Goal: Information Seeking & Learning: Learn about a topic

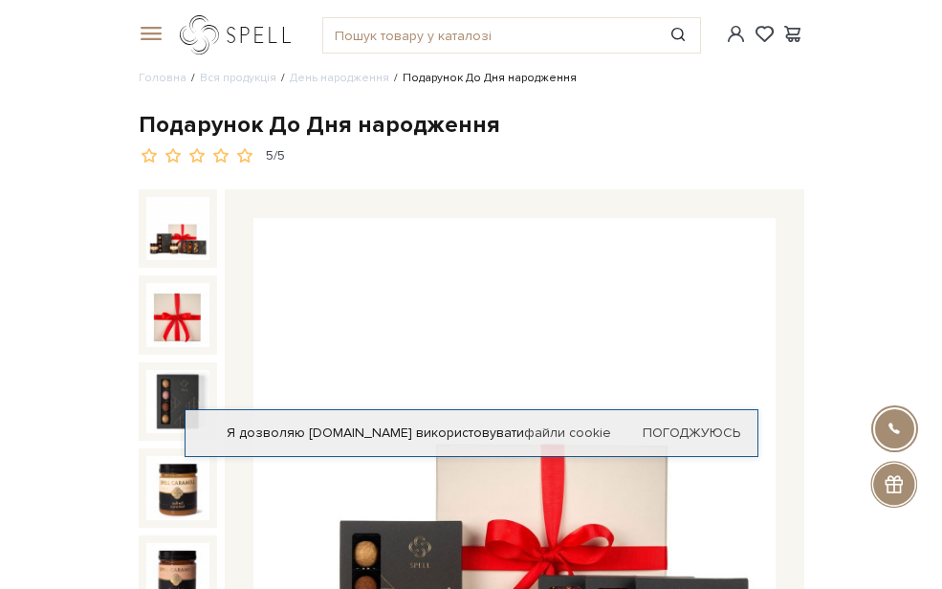
click at [180, 33] on link "logo" at bounding box center [240, 34] width 120 height 39
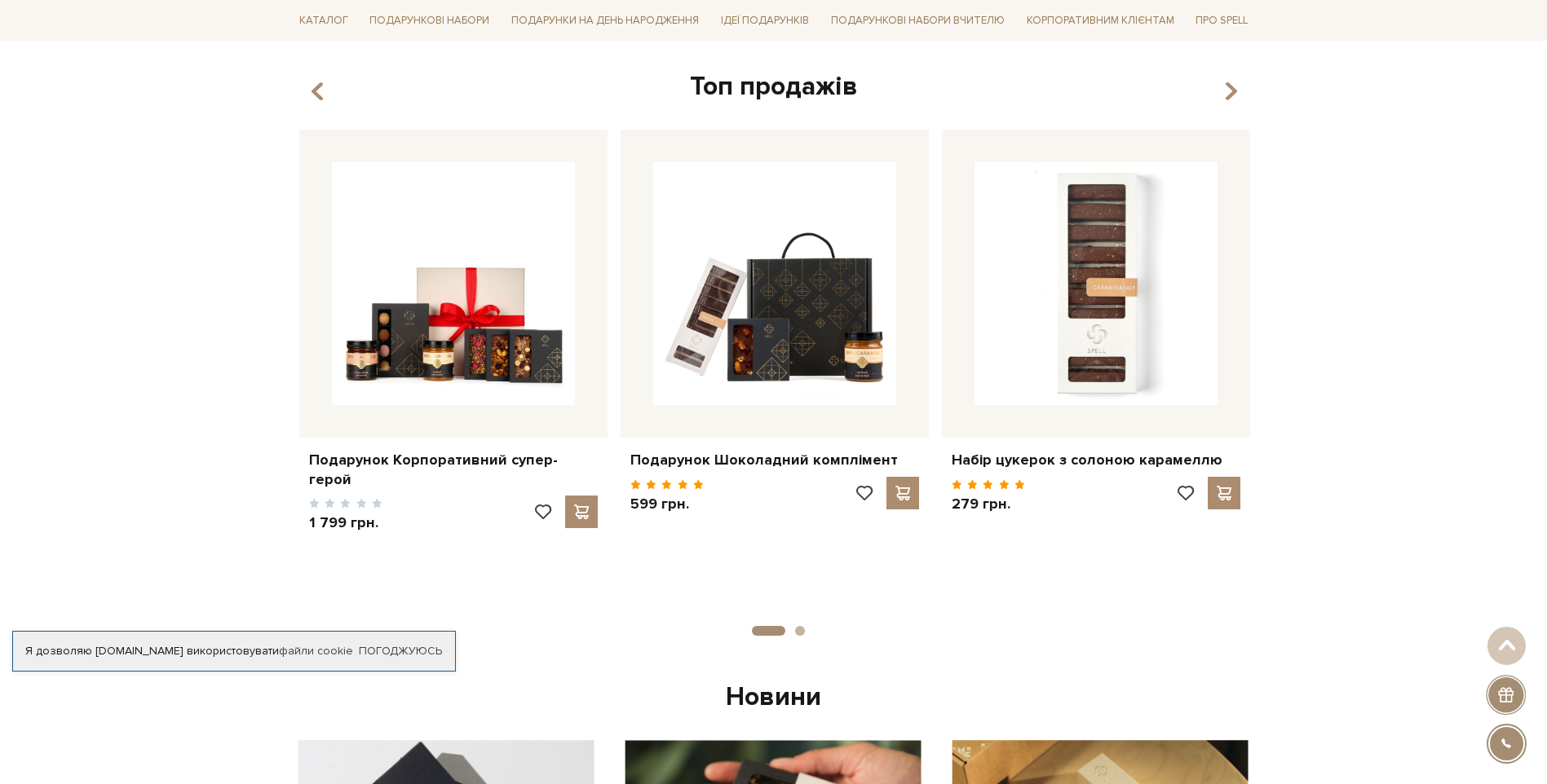
scroll to position [652, 0]
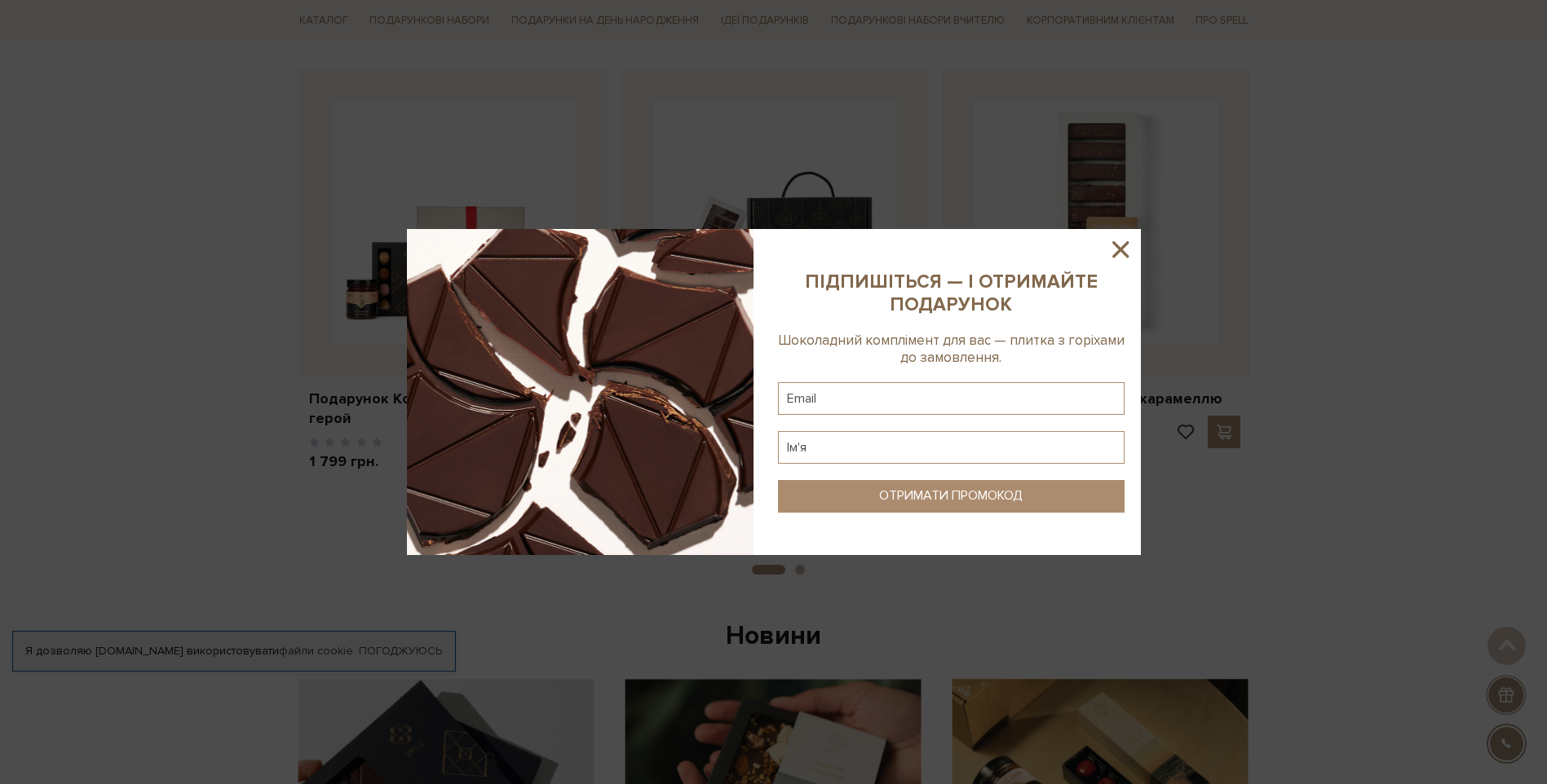
click at [802, 246] on icon at bounding box center [1120, 250] width 28 height 28
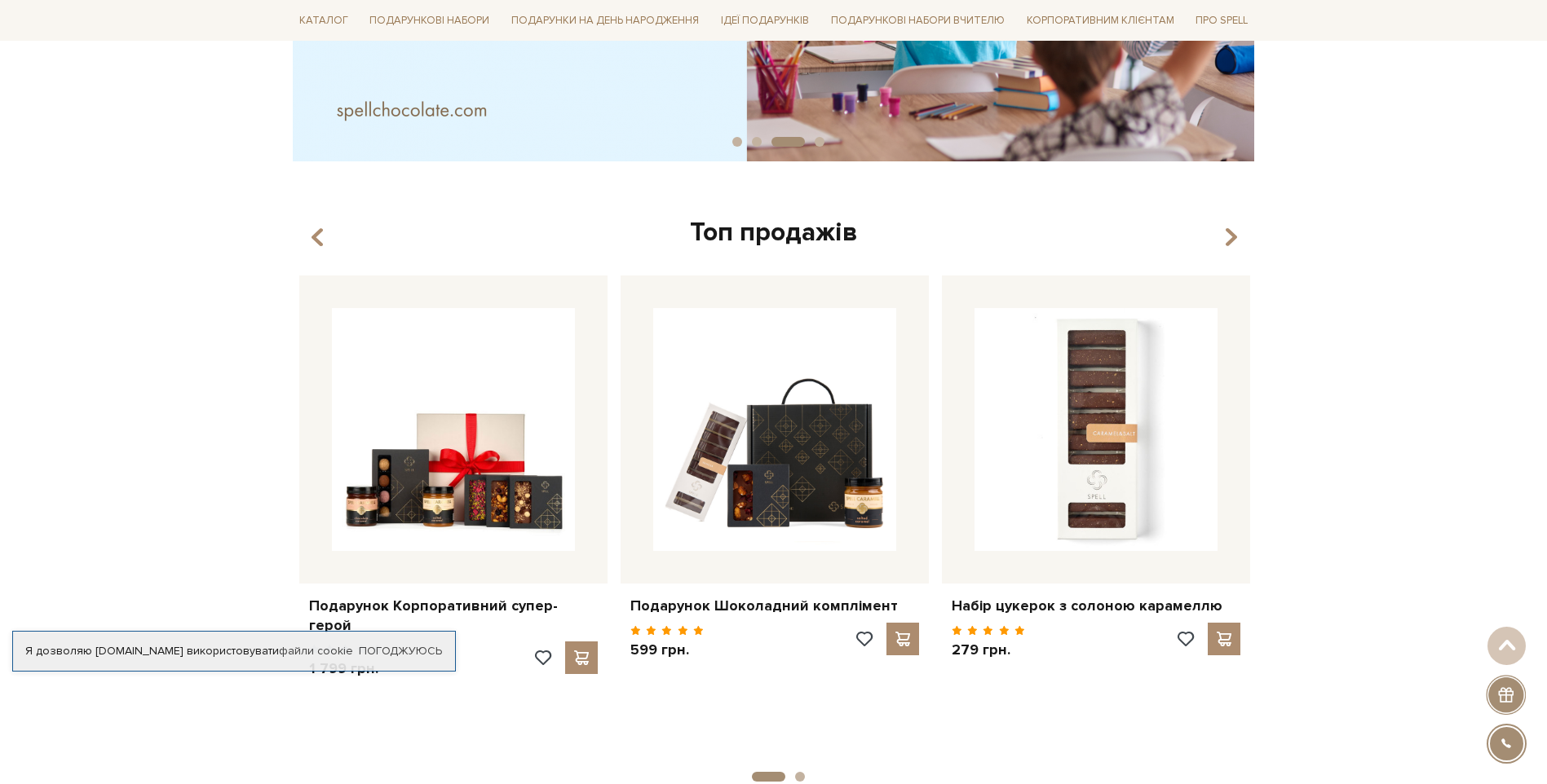
scroll to position [595, 0]
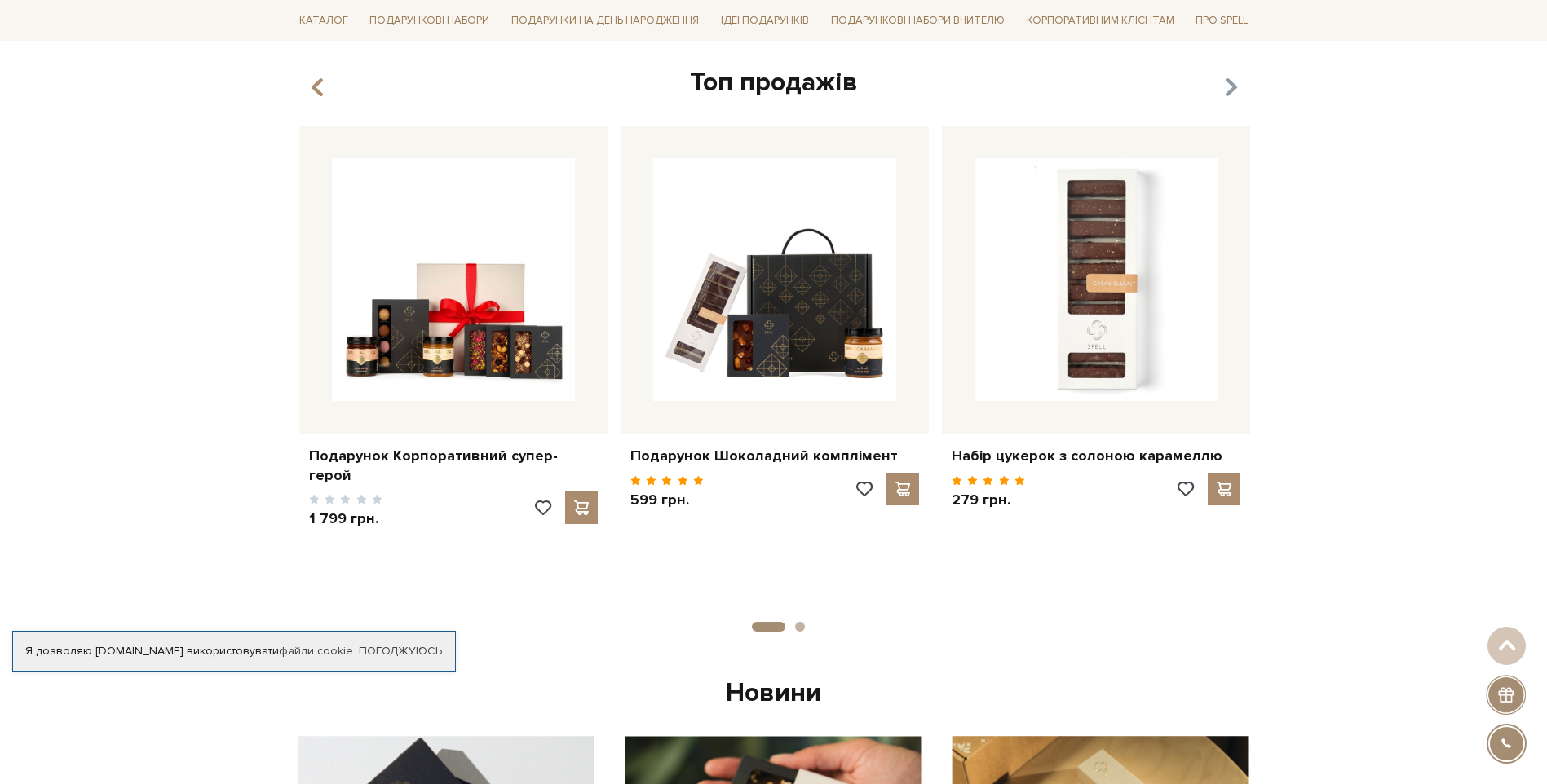
click at [802, 84] on icon "button" at bounding box center [1230, 88] width 14 height 28
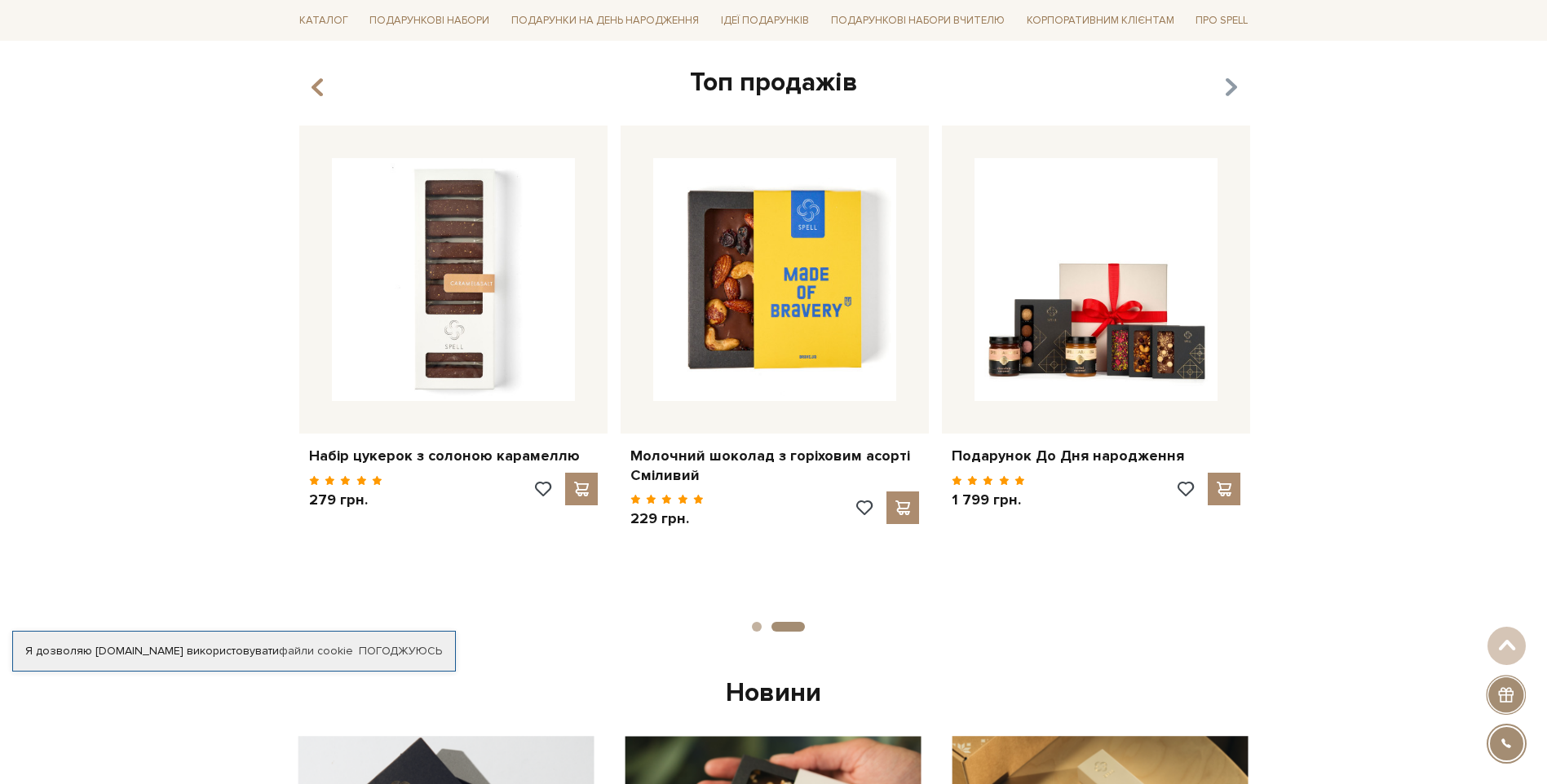
click at [802, 84] on icon "button" at bounding box center [1230, 88] width 14 height 28
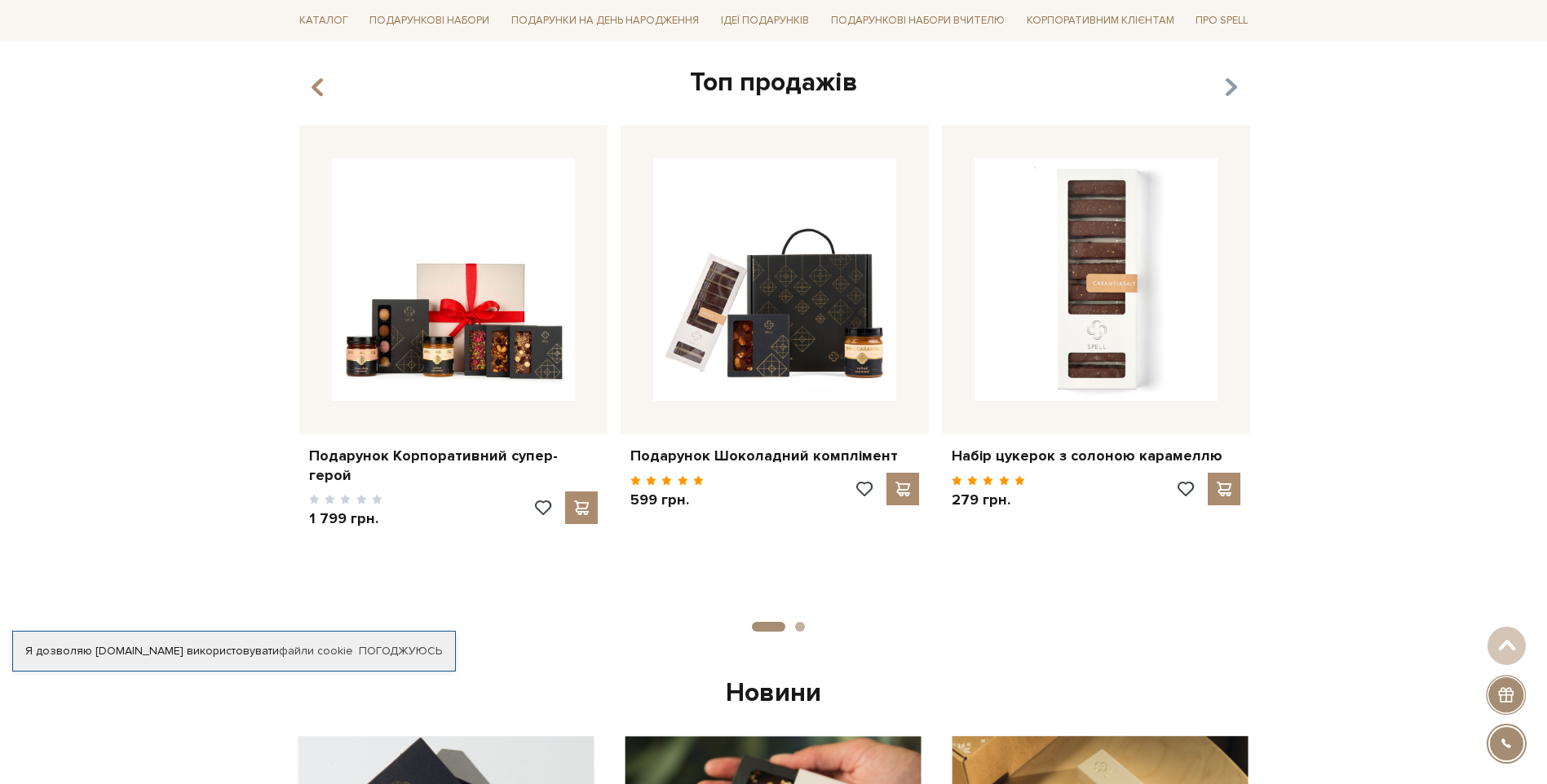
click at [802, 84] on icon "button" at bounding box center [1230, 88] width 14 height 28
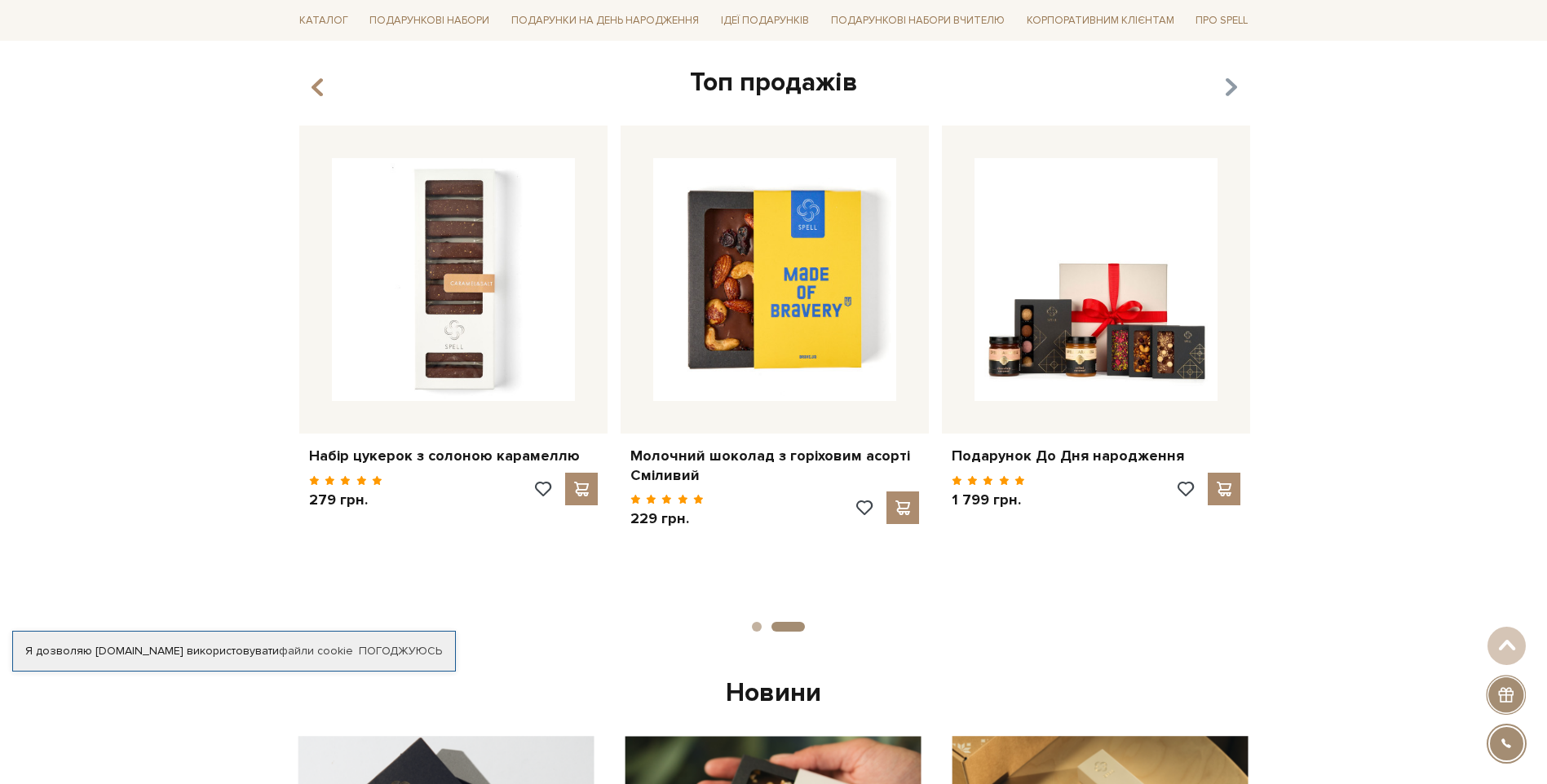
click at [802, 84] on icon "button" at bounding box center [1230, 88] width 14 height 28
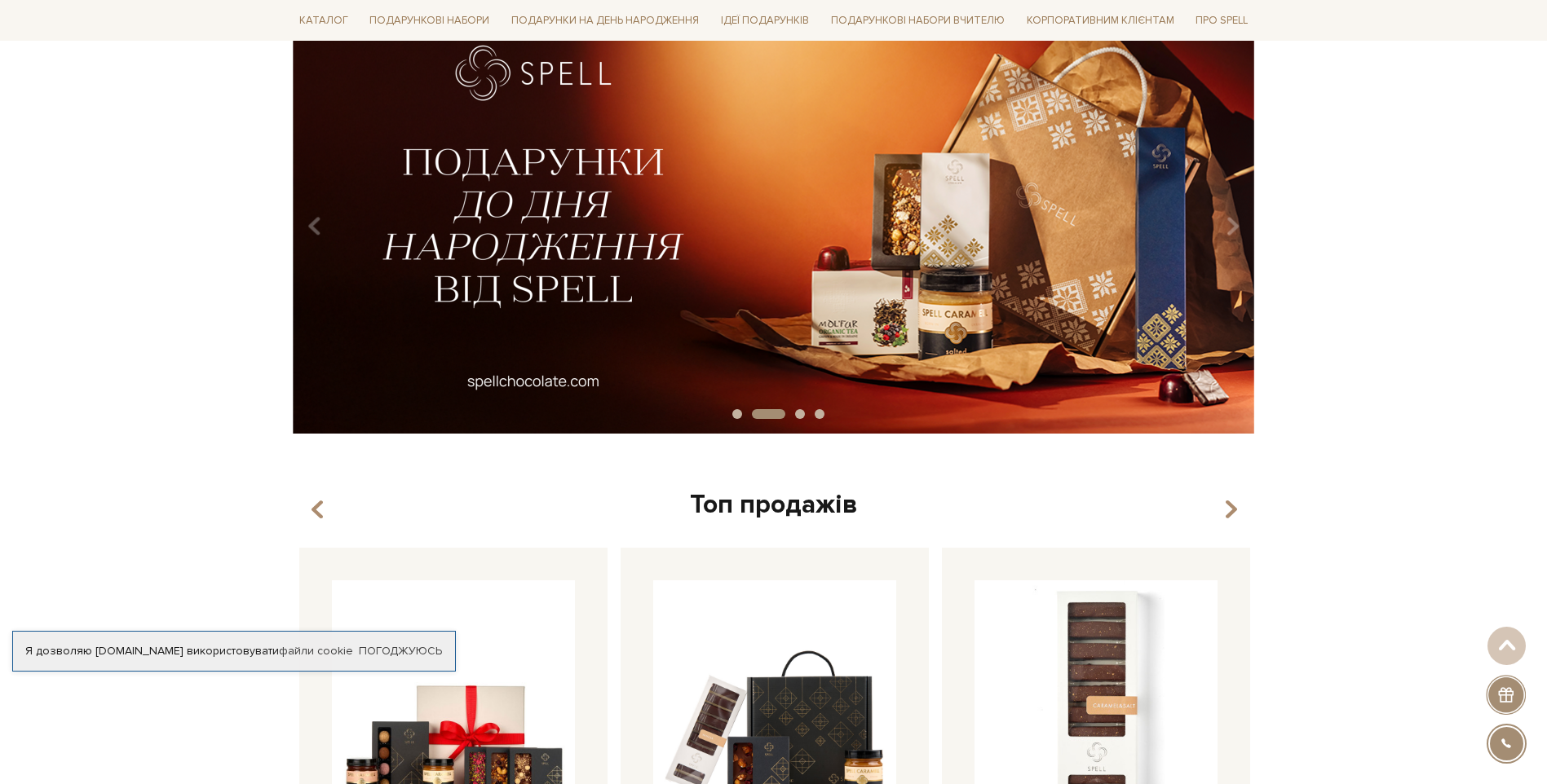
scroll to position [0, 0]
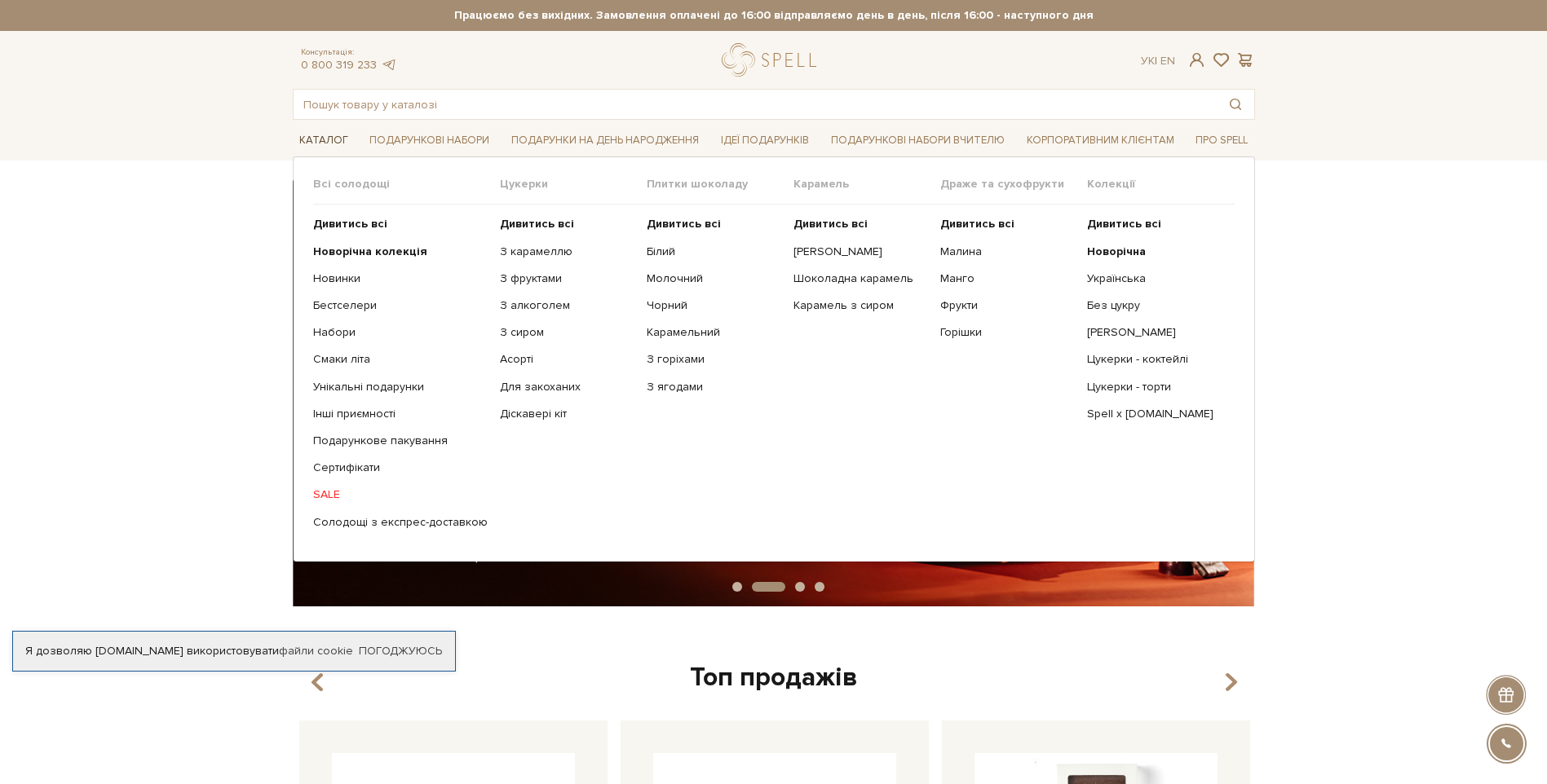
click at [320, 141] on link "Каталог" at bounding box center [323, 141] width 62 height 26
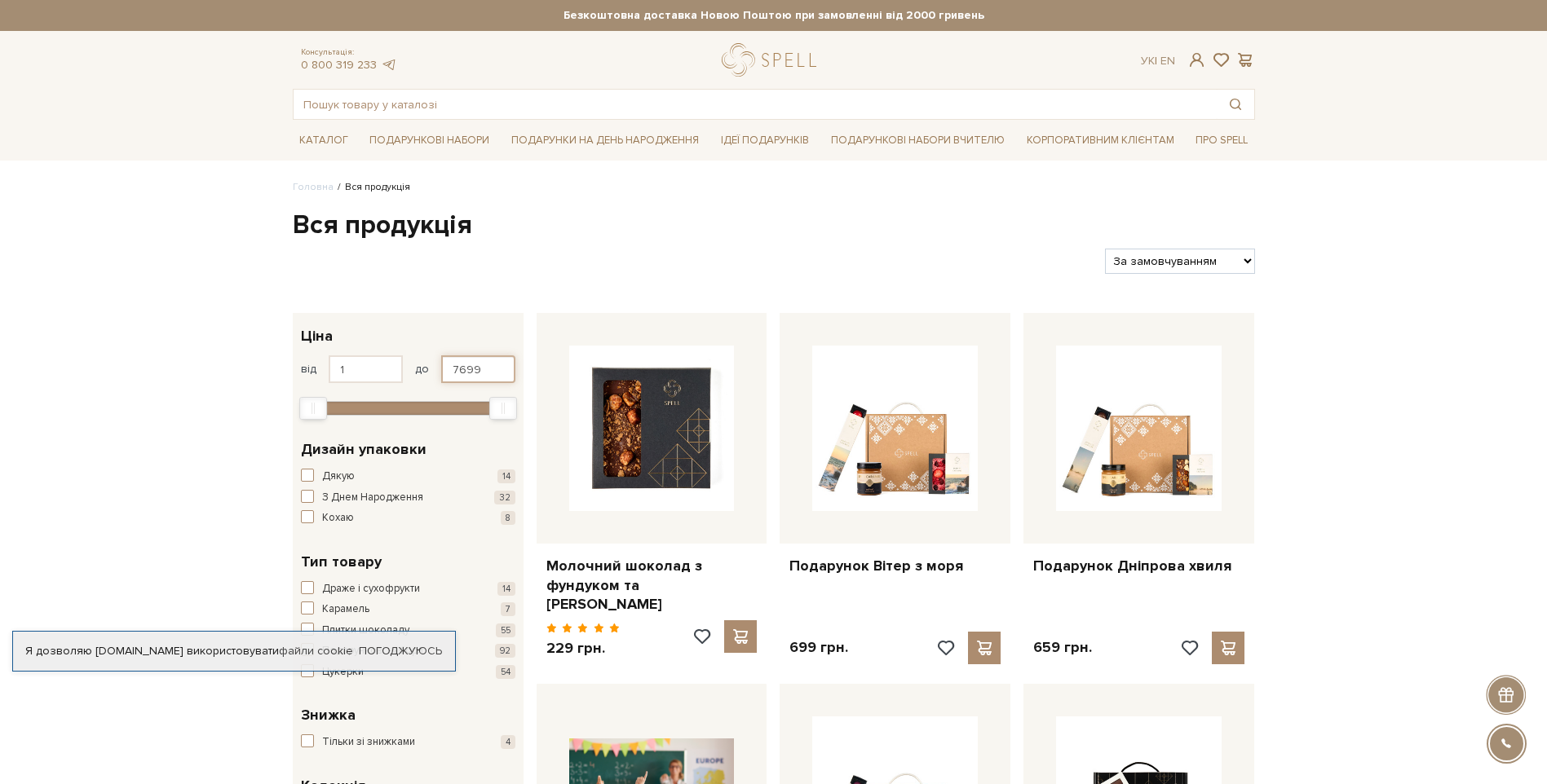
drag, startPoint x: 488, startPoint y: 368, endPoint x: 448, endPoint y: 368, distance: 40.0
click at [448, 368] on input "7699" at bounding box center [478, 369] width 74 height 28
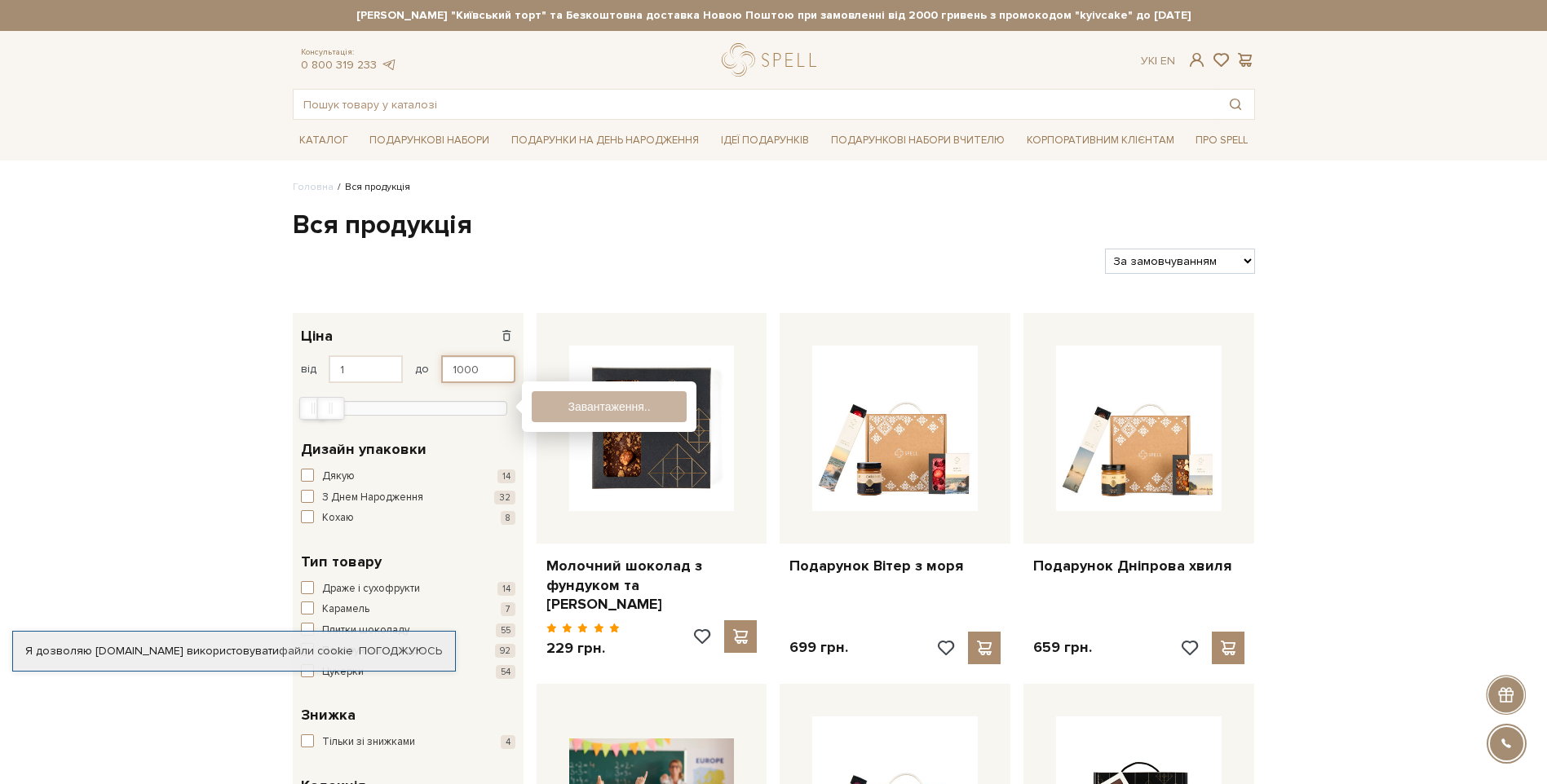
type input "1000"
click at [303, 497] on span "button" at bounding box center [307, 496] width 13 height 13
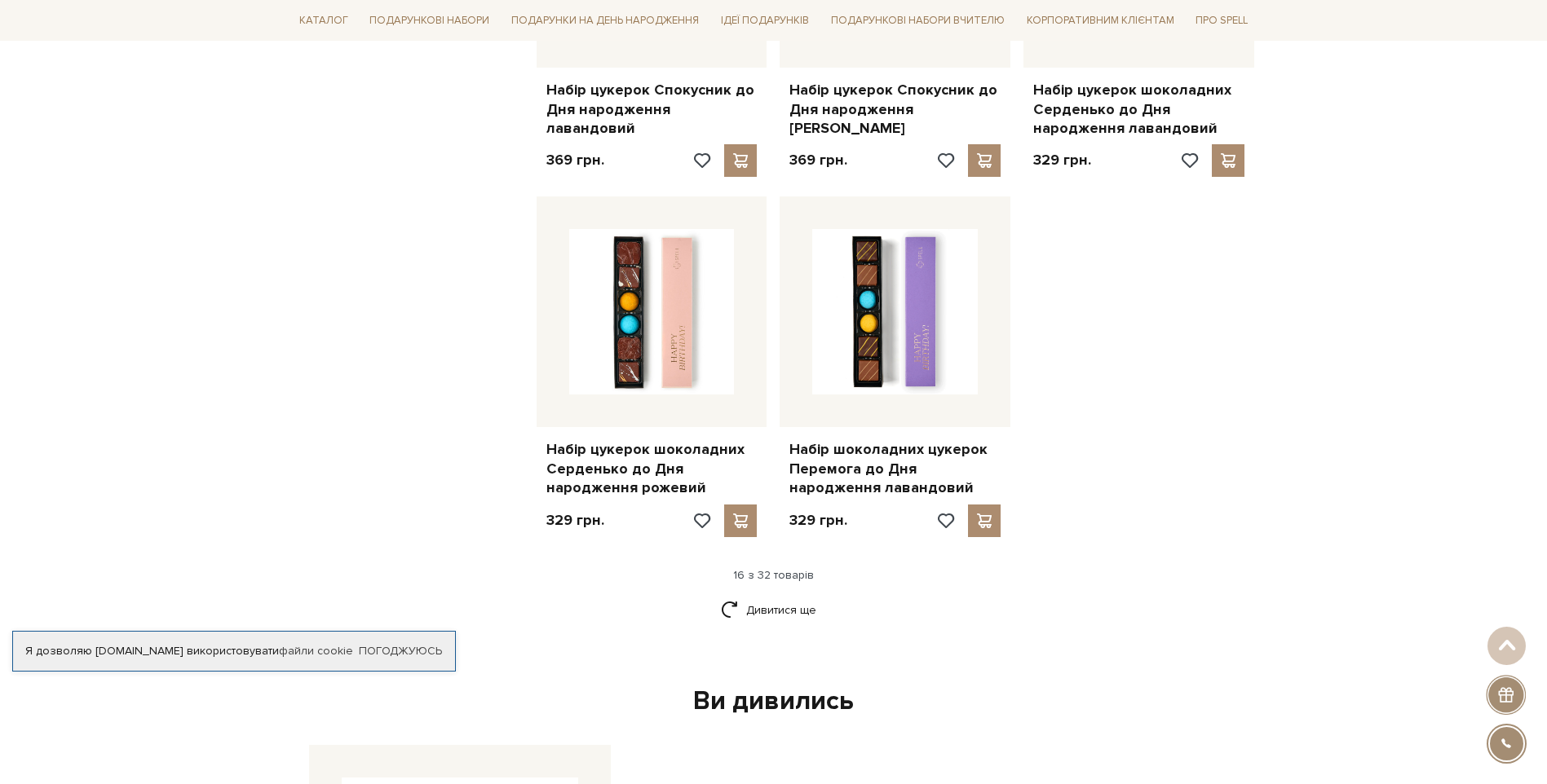
scroll to position [1876, 0]
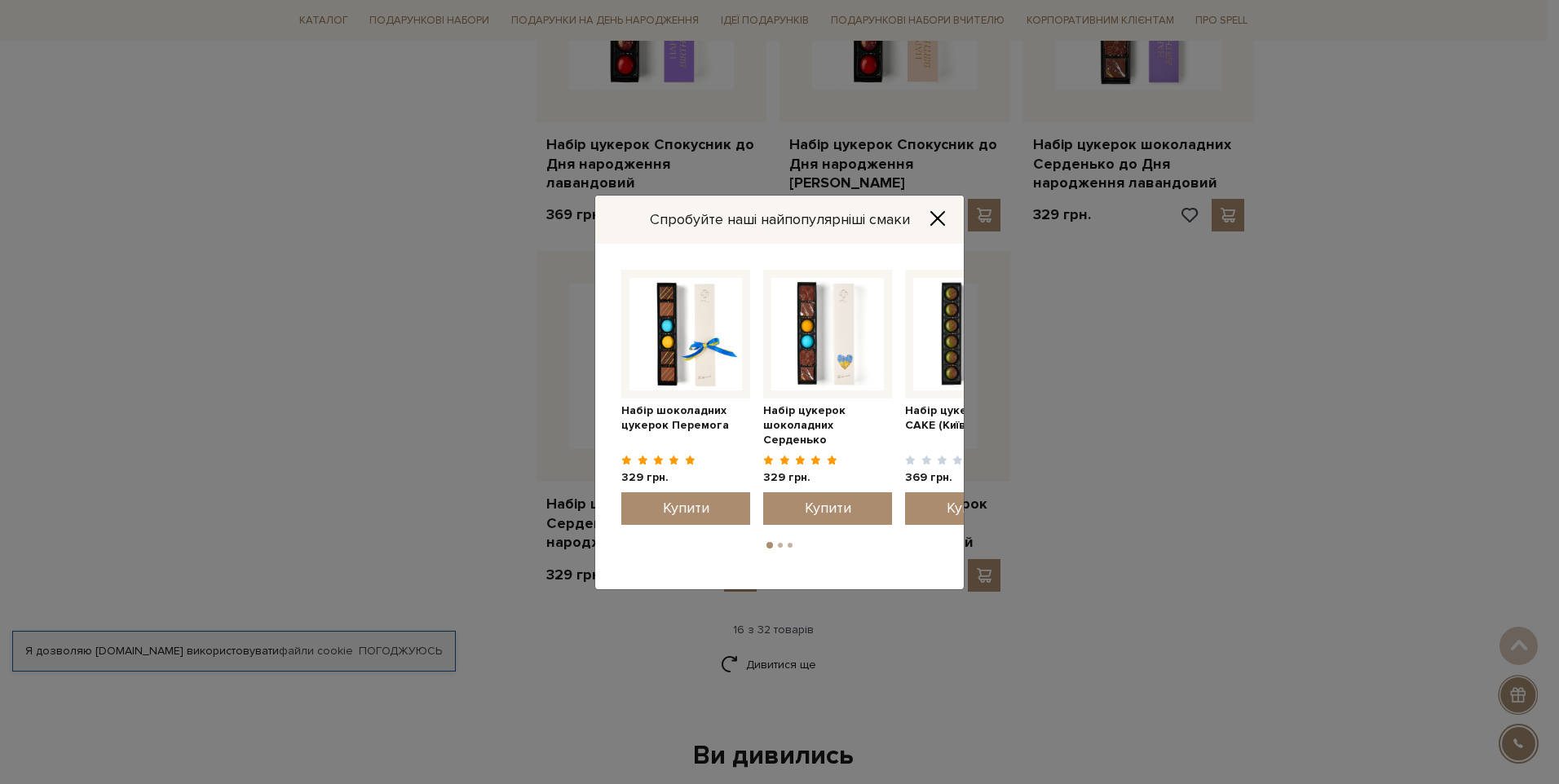
click at [942, 218] on icon "Close" at bounding box center [938, 218] width 16 height 16
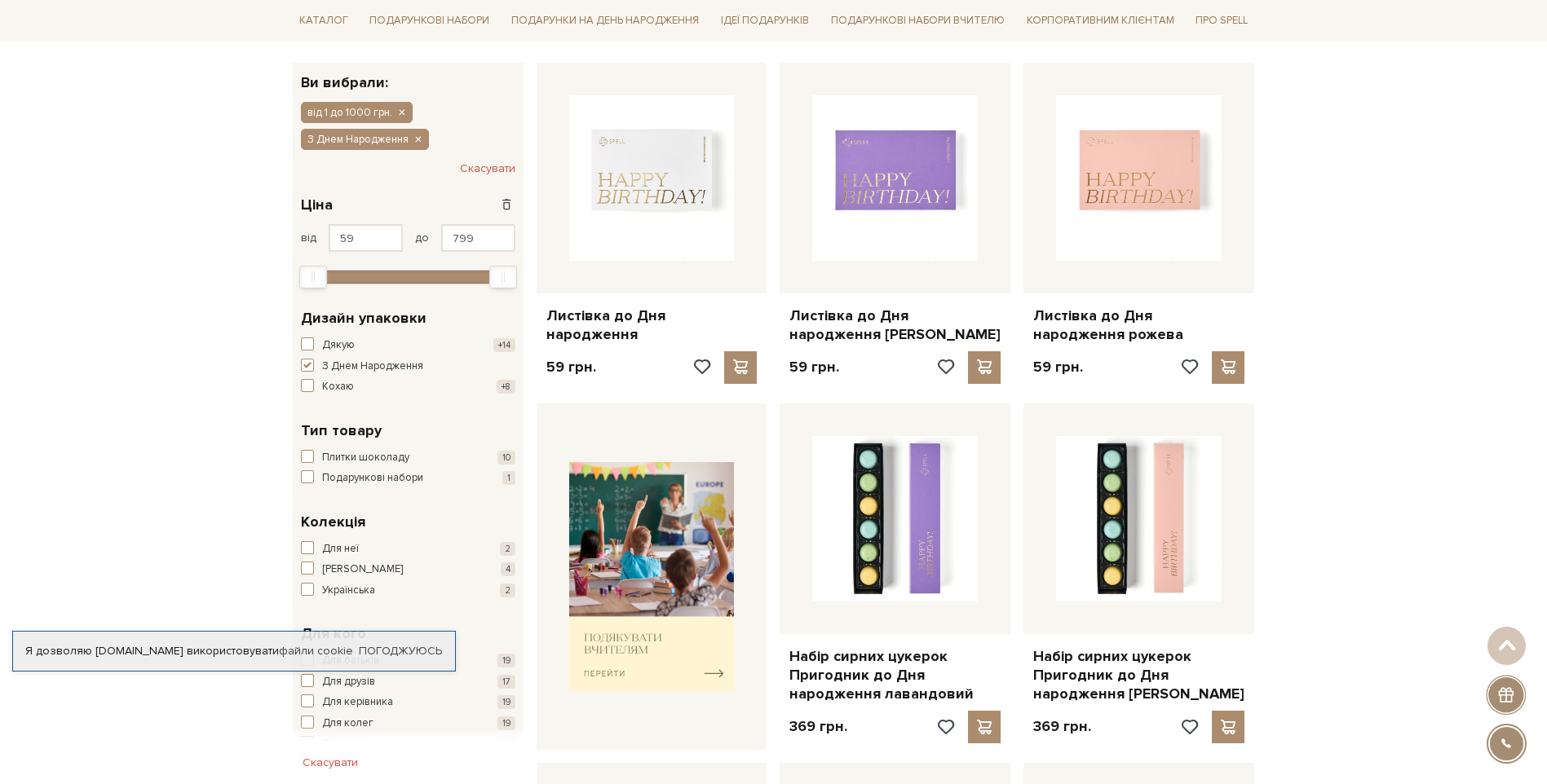
scroll to position [326, 0]
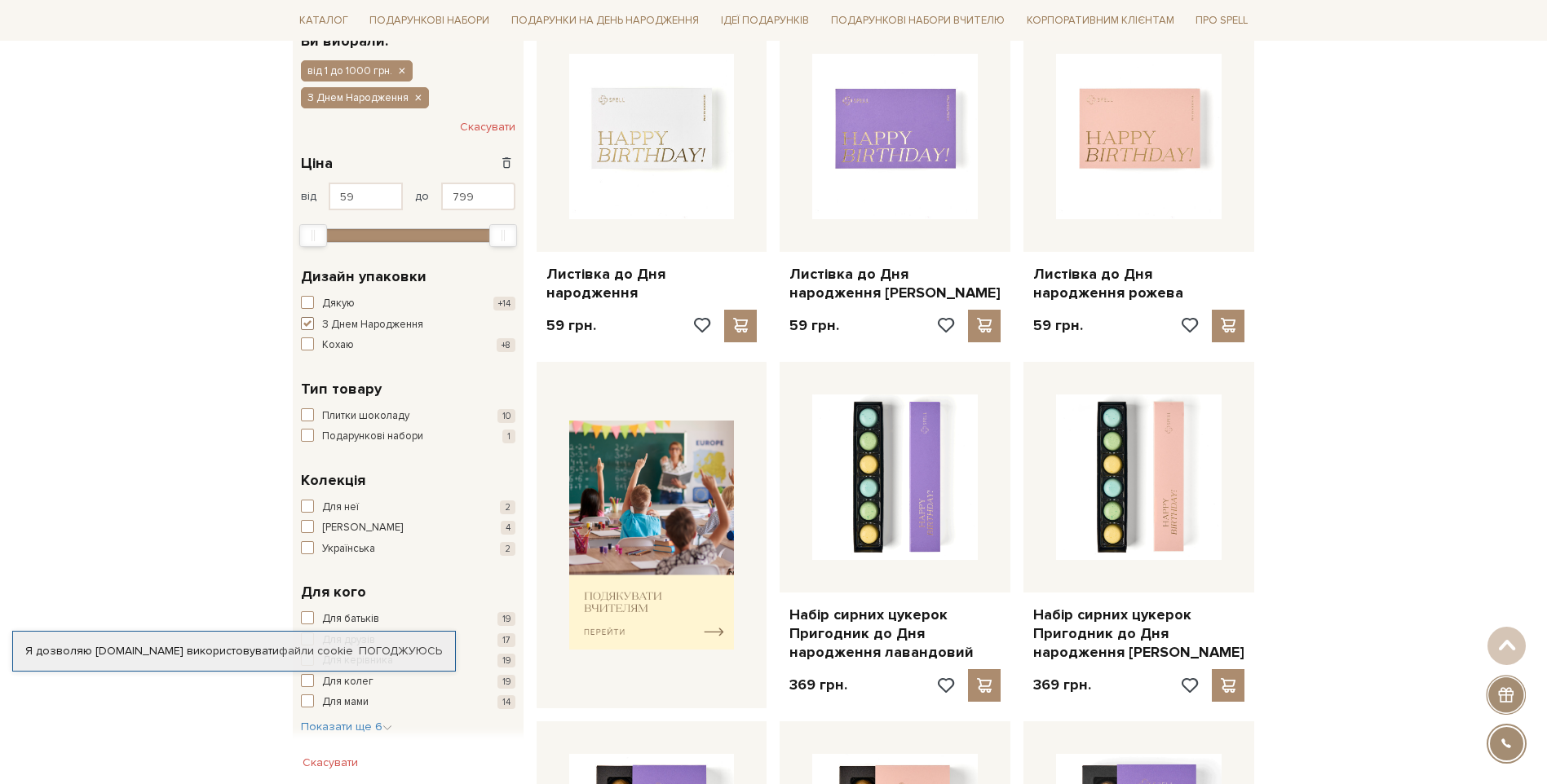
click at [307, 317] on span "button" at bounding box center [307, 323] width 13 height 13
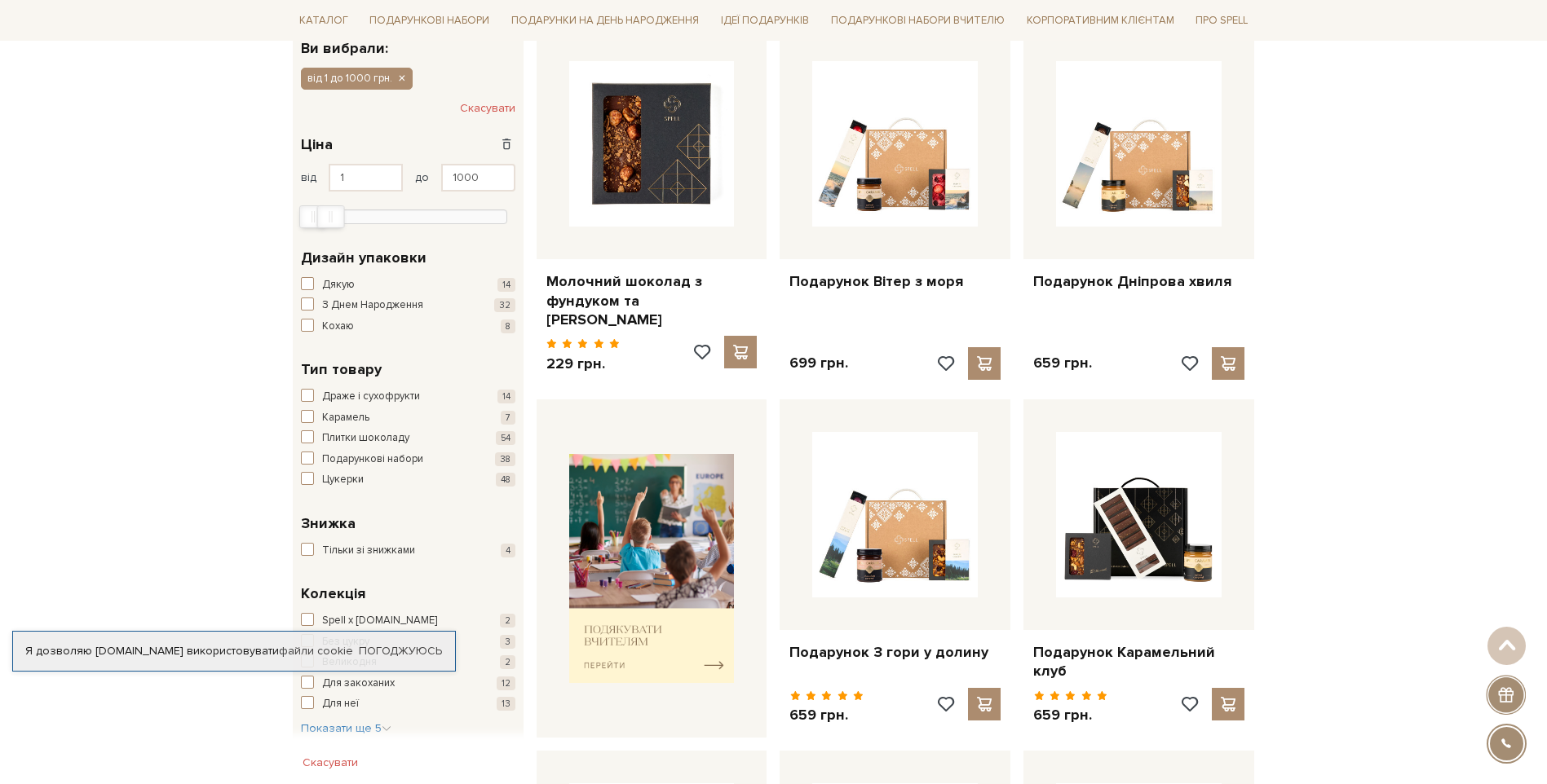
scroll to position [326, 0]
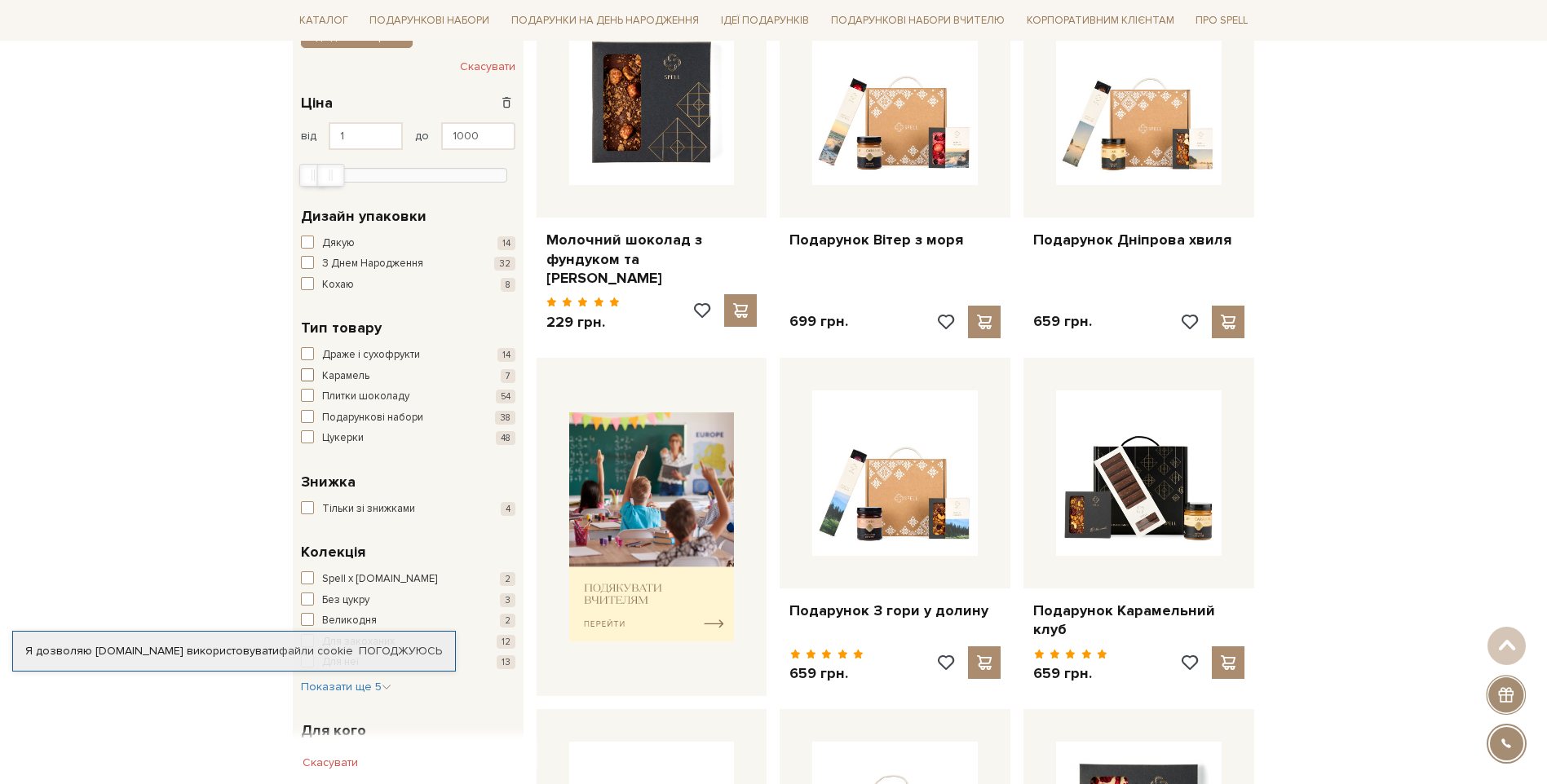
click at [307, 373] on span "button" at bounding box center [307, 374] width 13 height 13
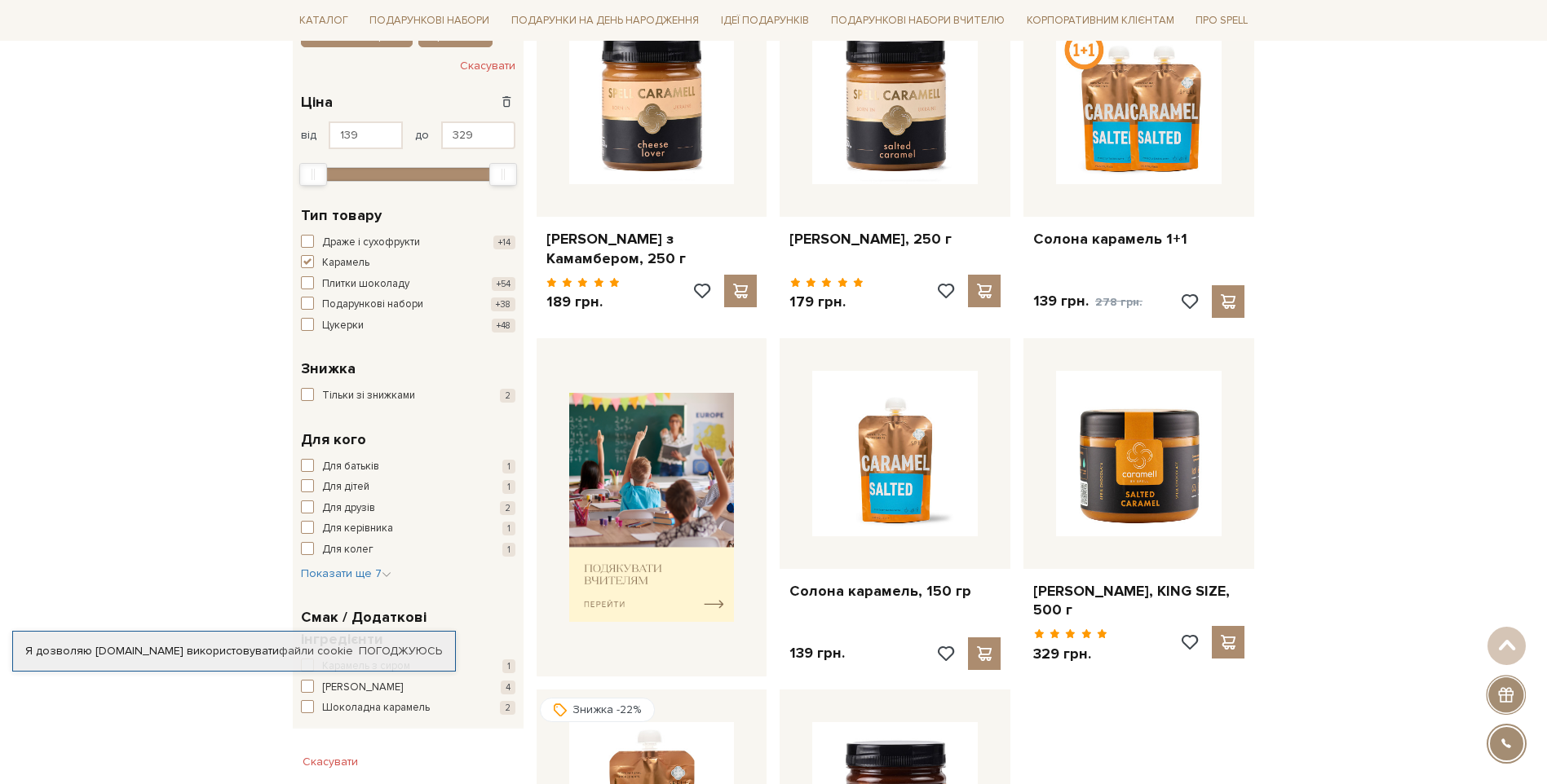
scroll to position [326, 0]
click at [308, 285] on span "button" at bounding box center [307, 283] width 13 height 13
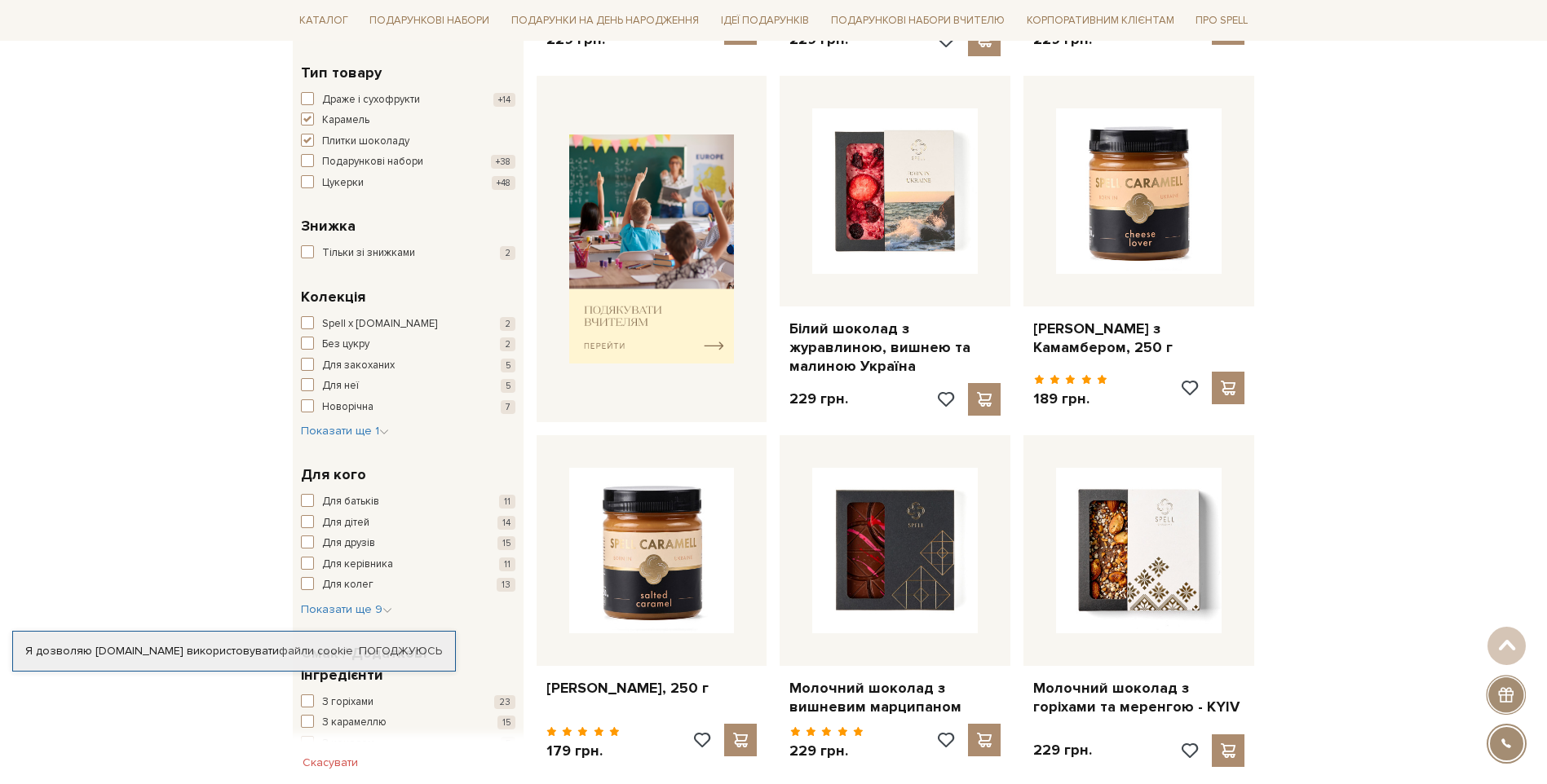
scroll to position [489, 0]
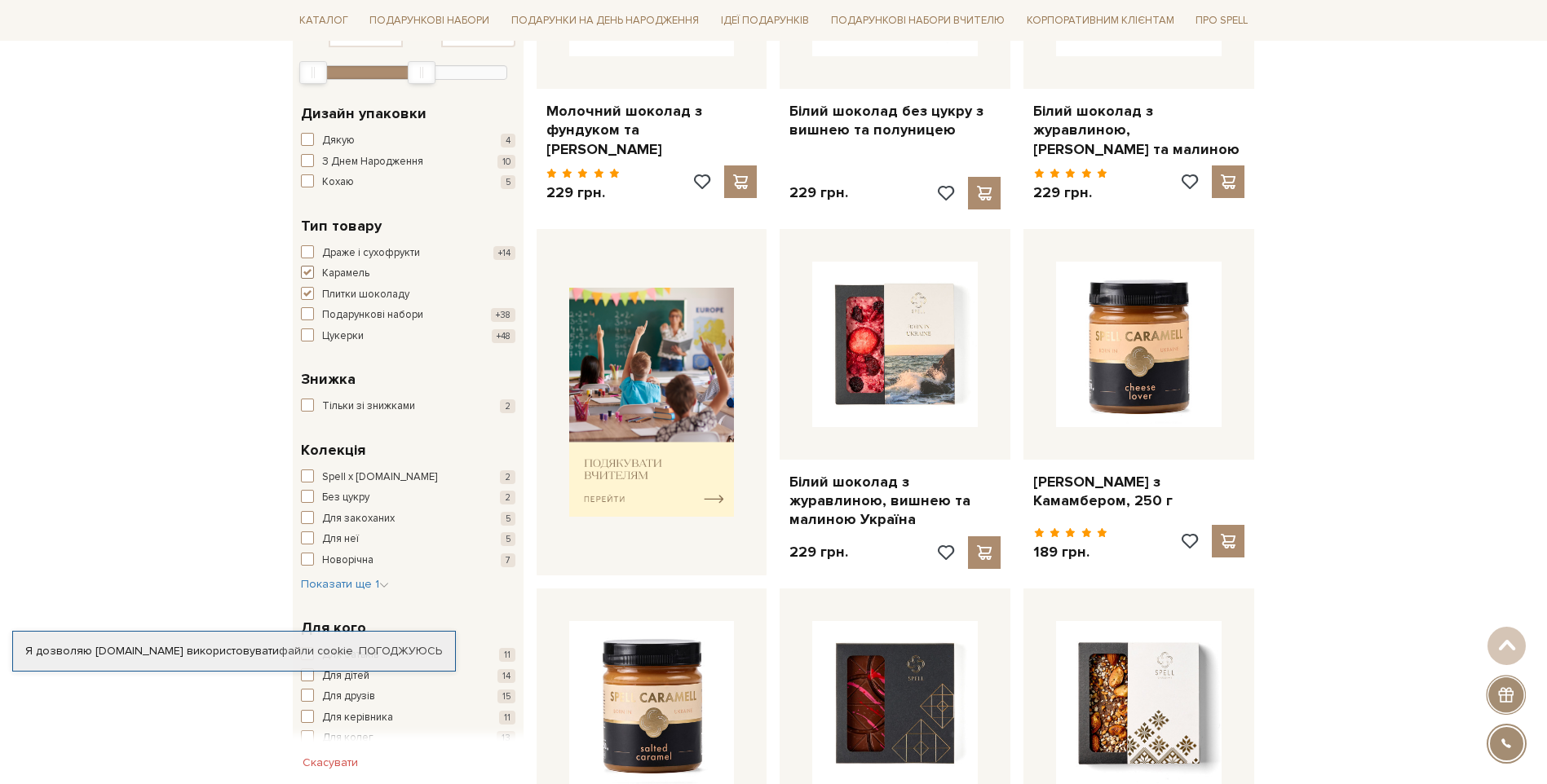
click at [308, 266] on span "button" at bounding box center [307, 272] width 13 height 13
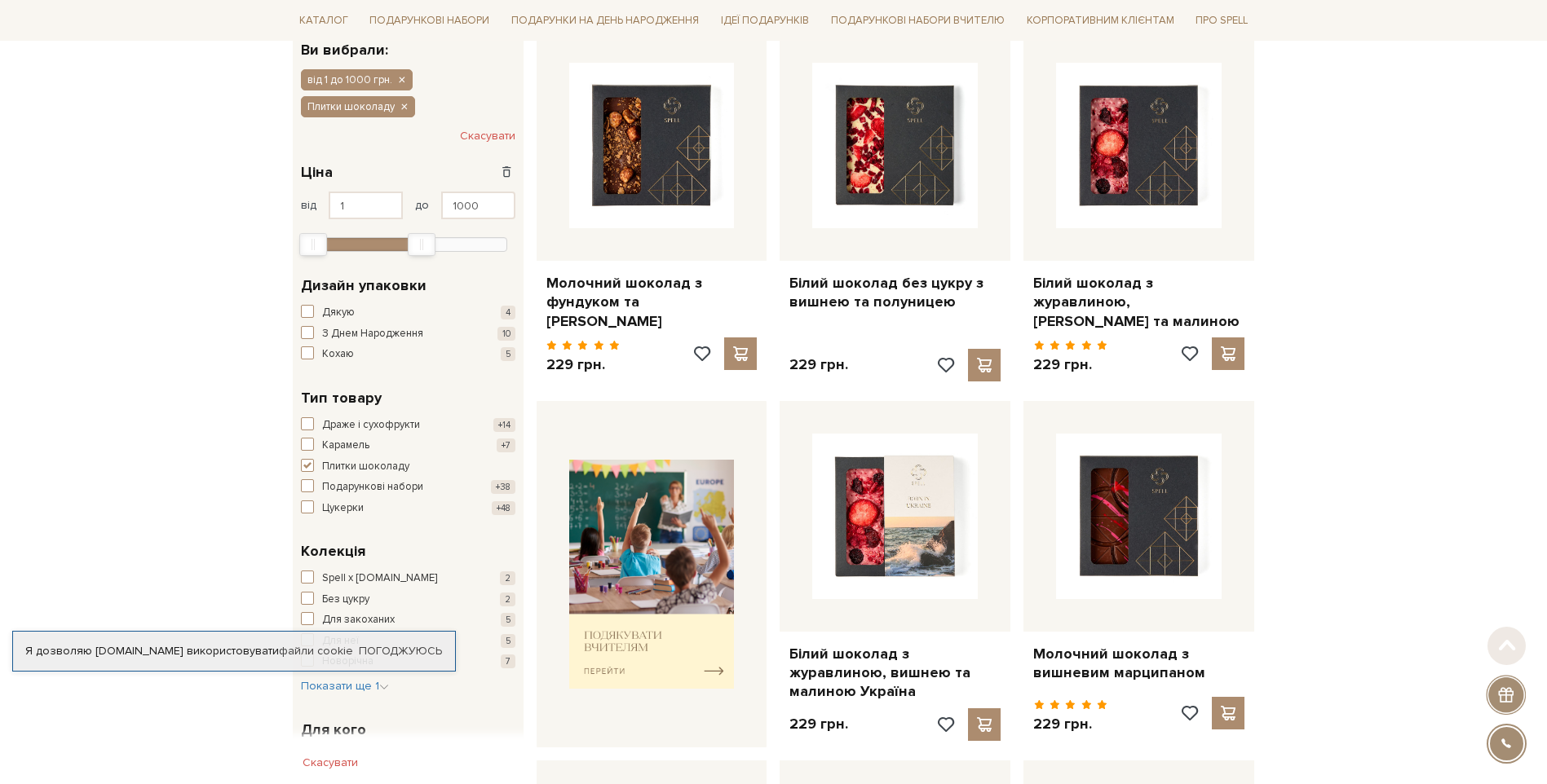
scroll to position [326, 0]
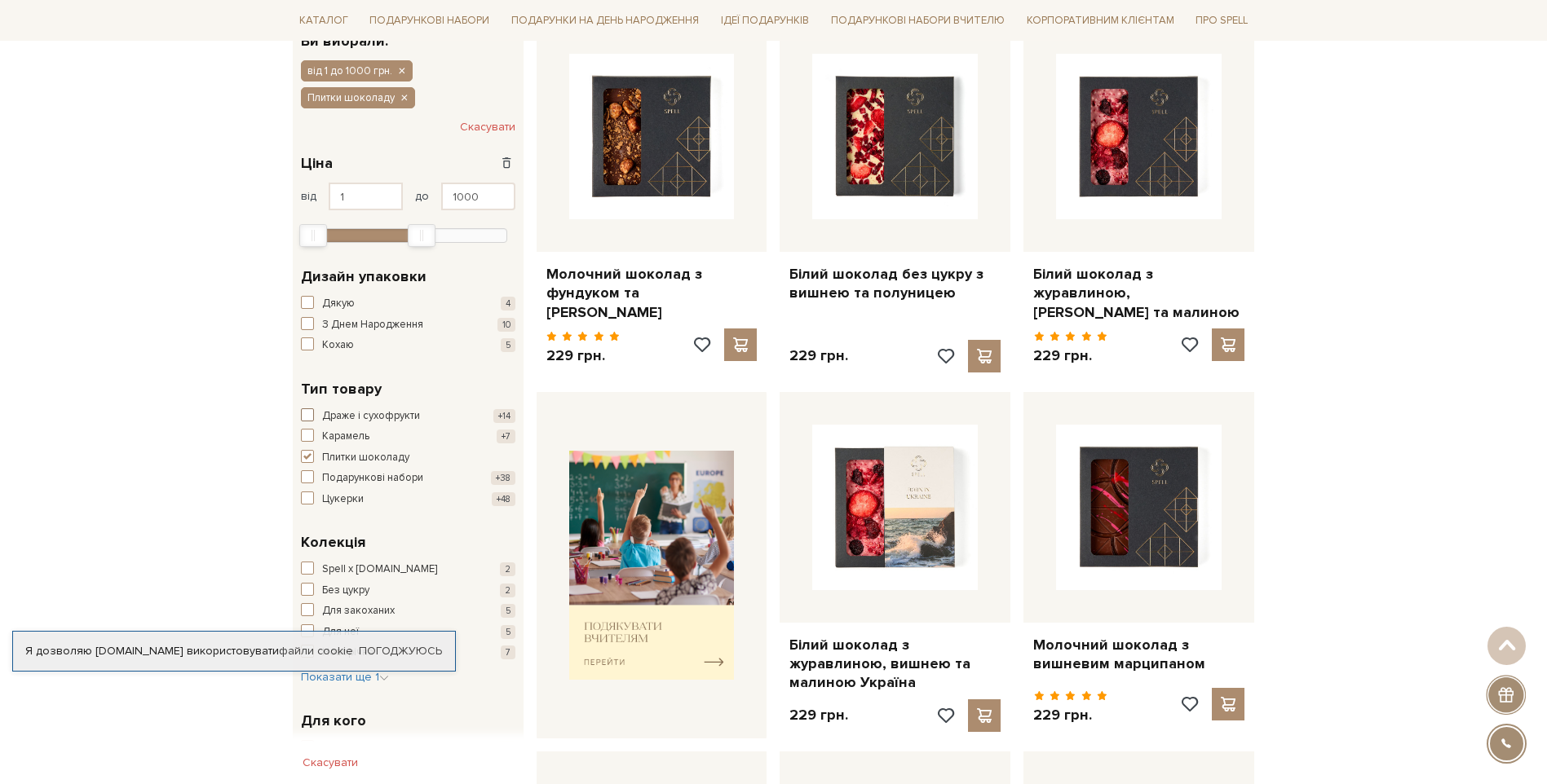
click at [311, 408] on span "button" at bounding box center [307, 414] width 13 height 13
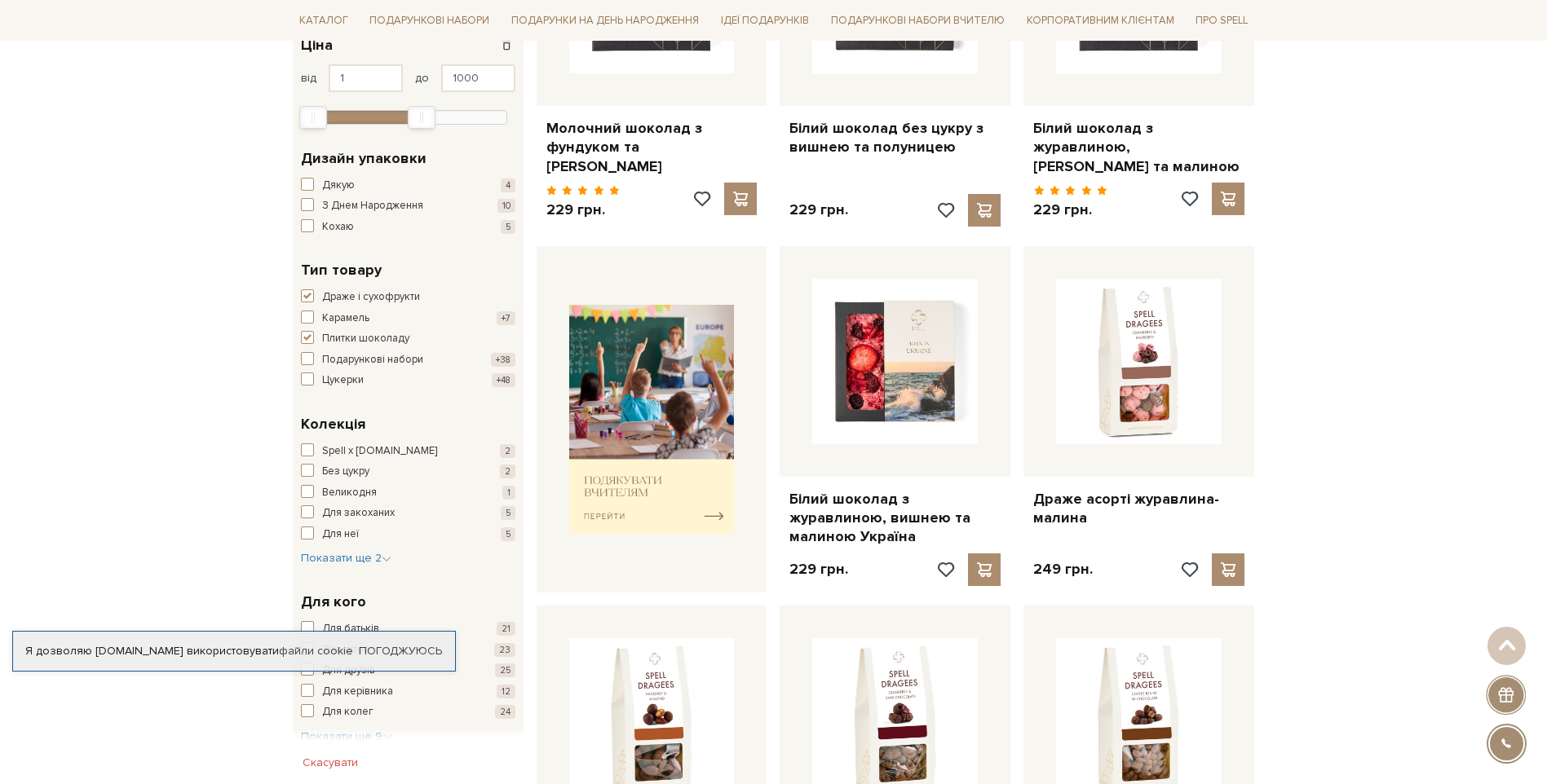
scroll to position [489, 0]
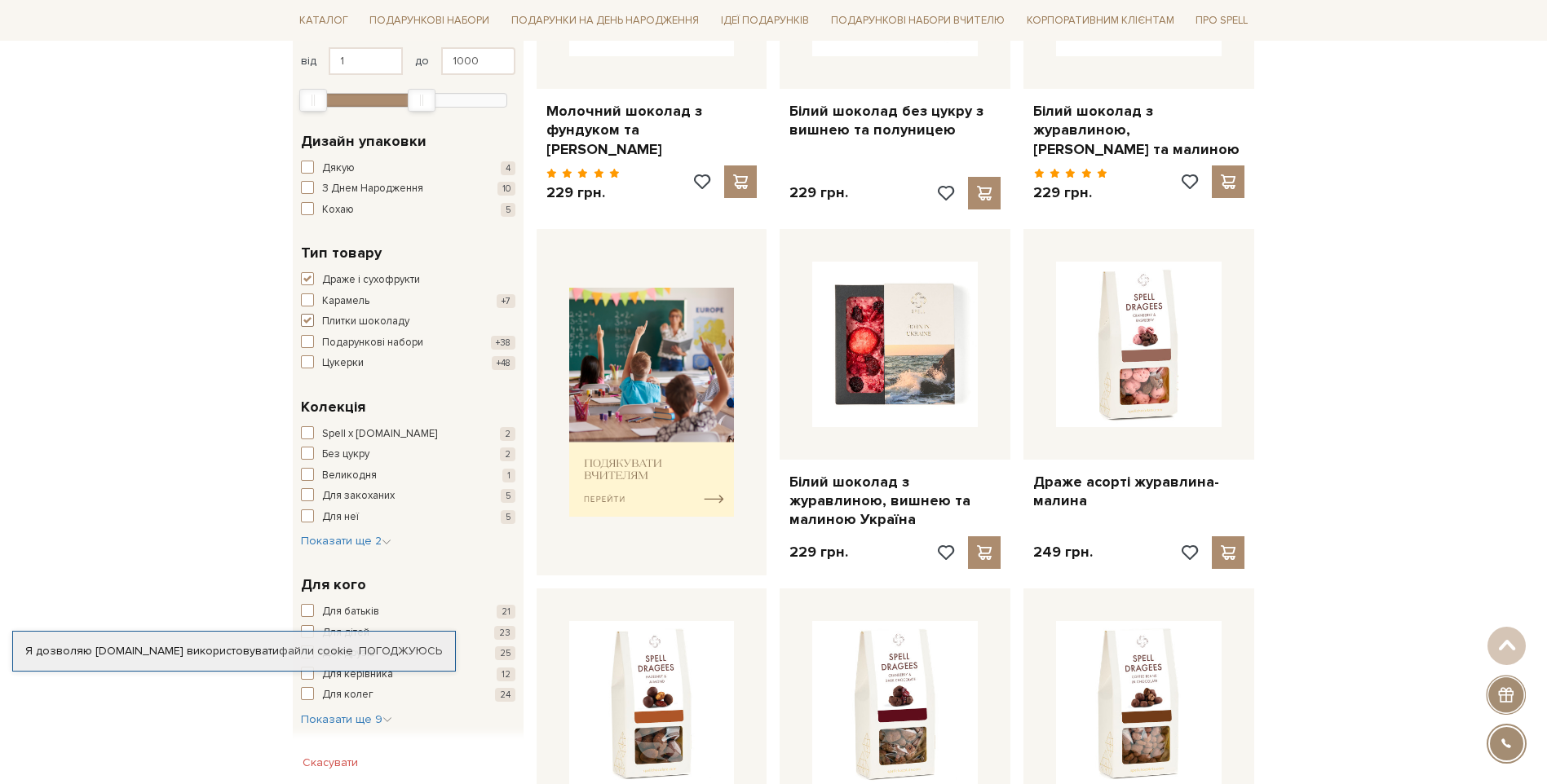
click at [309, 317] on span "button" at bounding box center [307, 320] width 13 height 13
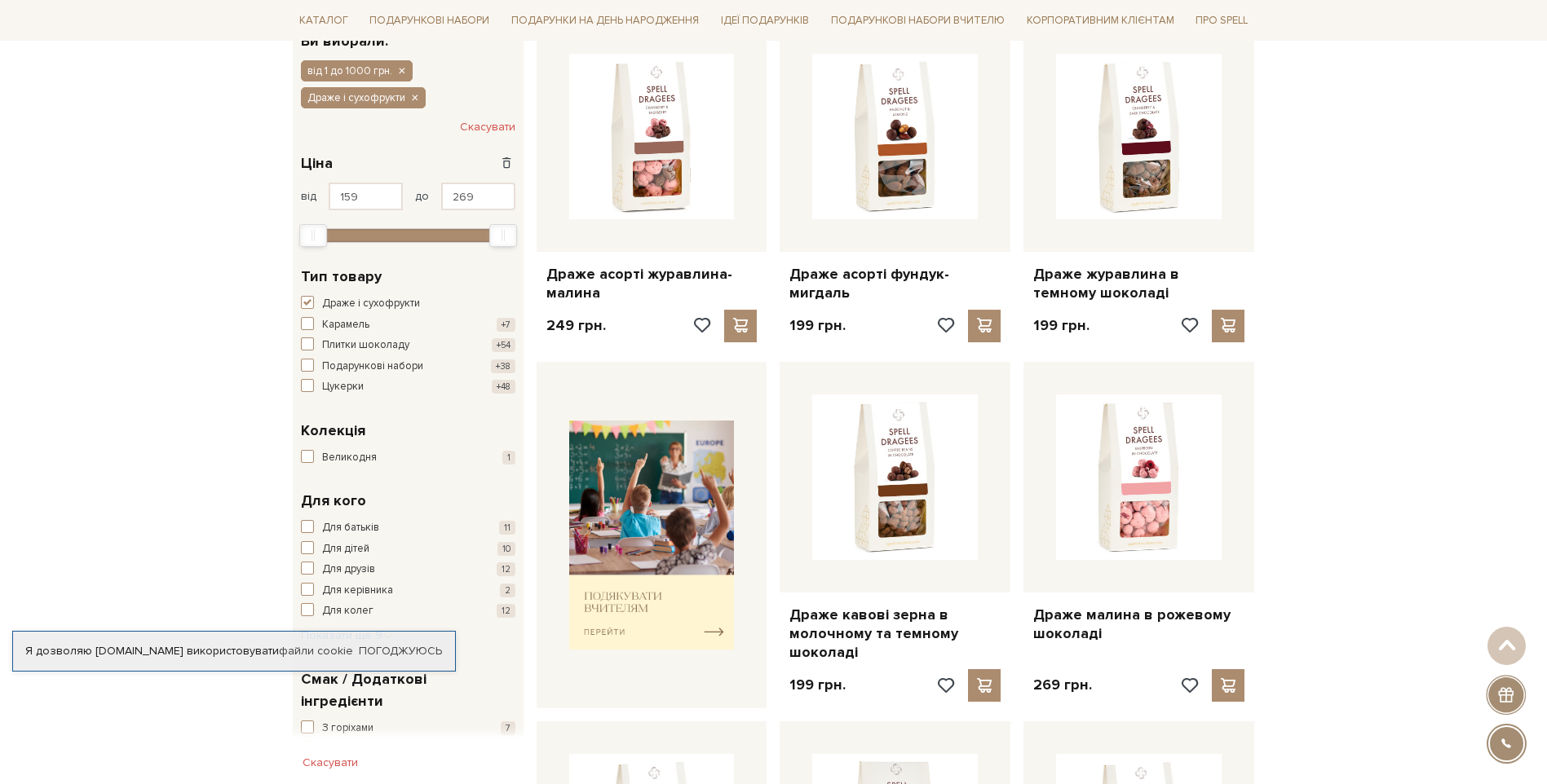
scroll to position [245, 0]
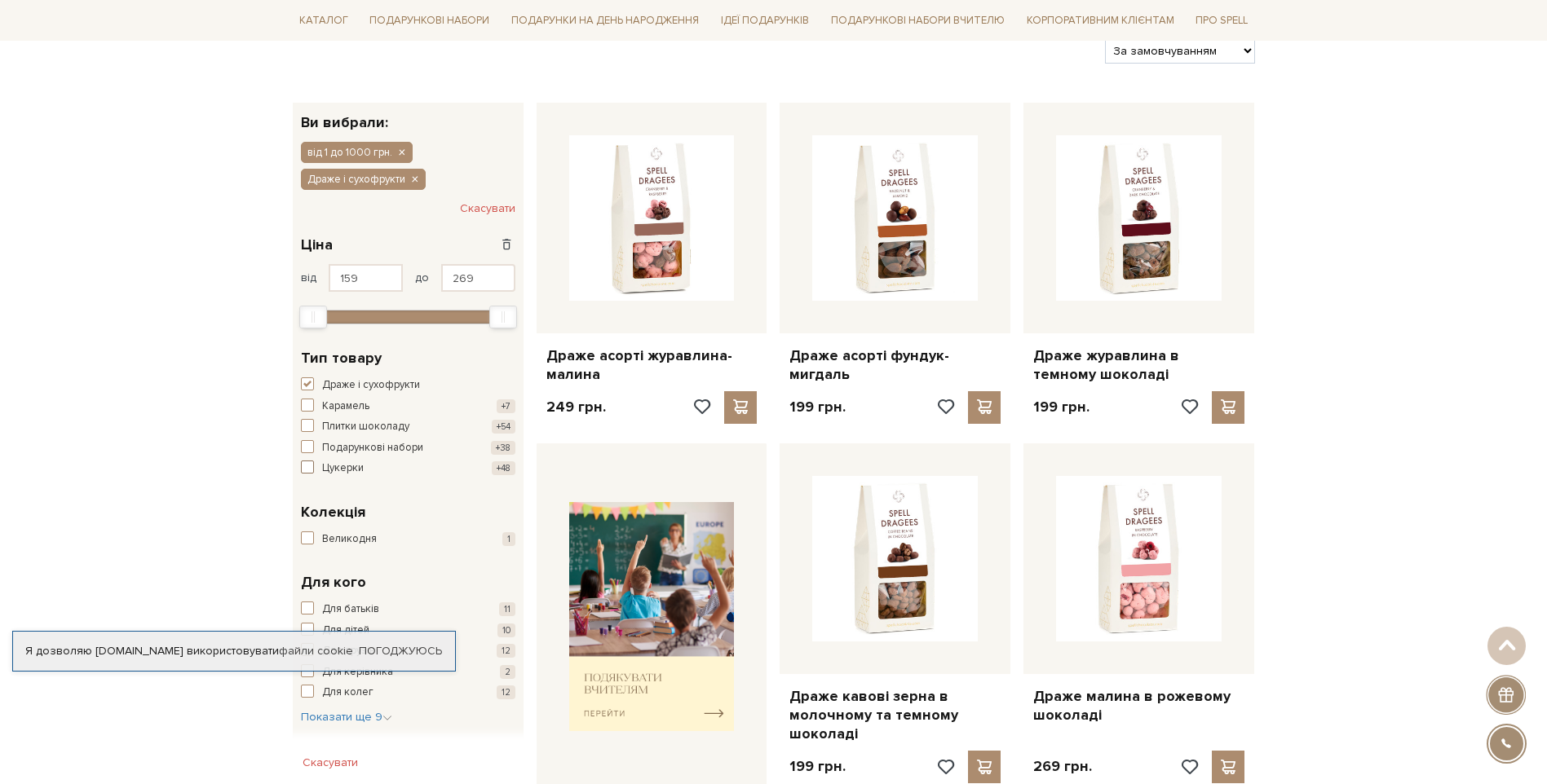
click at [306, 461] on span "button" at bounding box center [307, 467] width 13 height 13
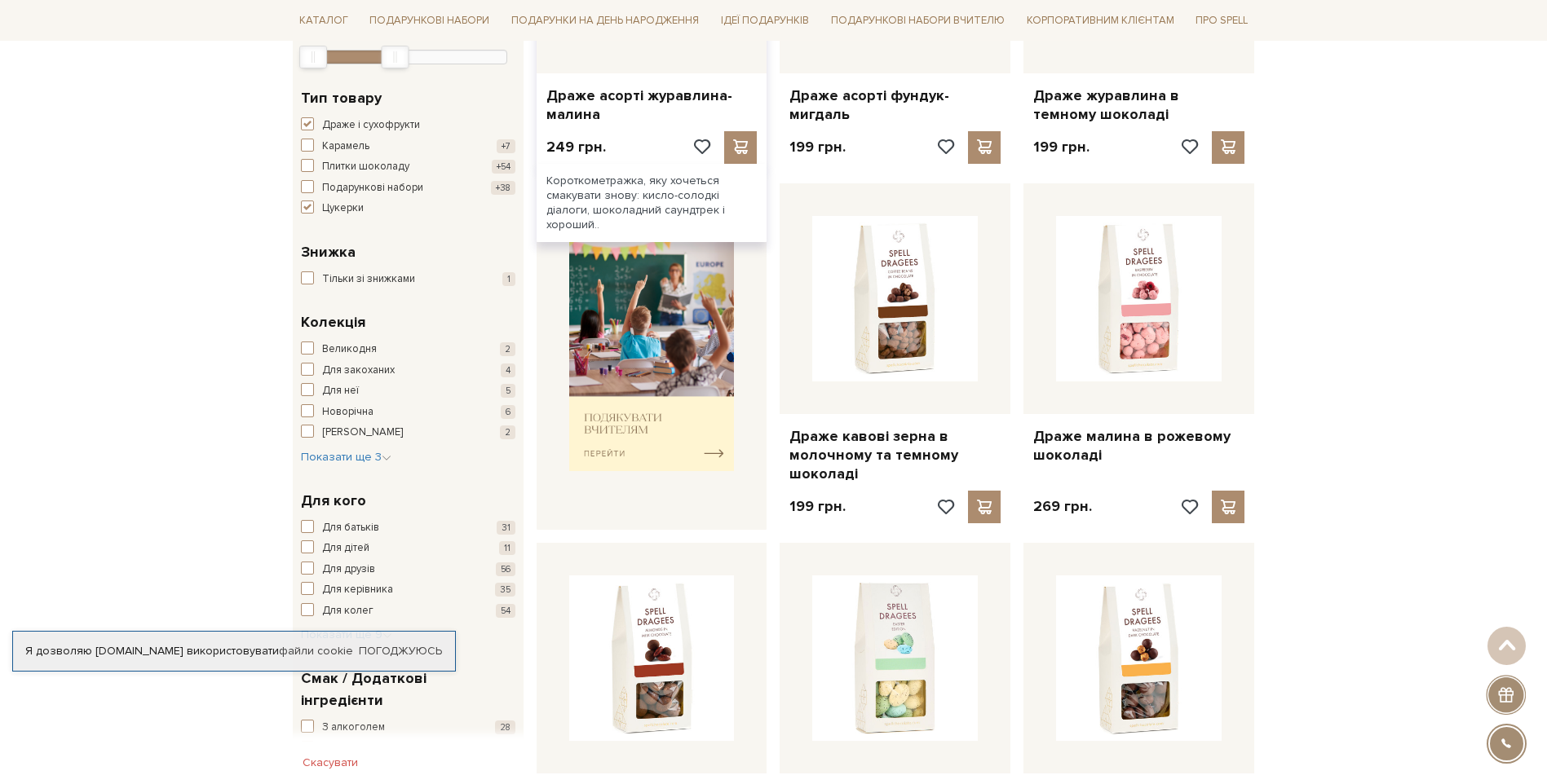
scroll to position [245, 0]
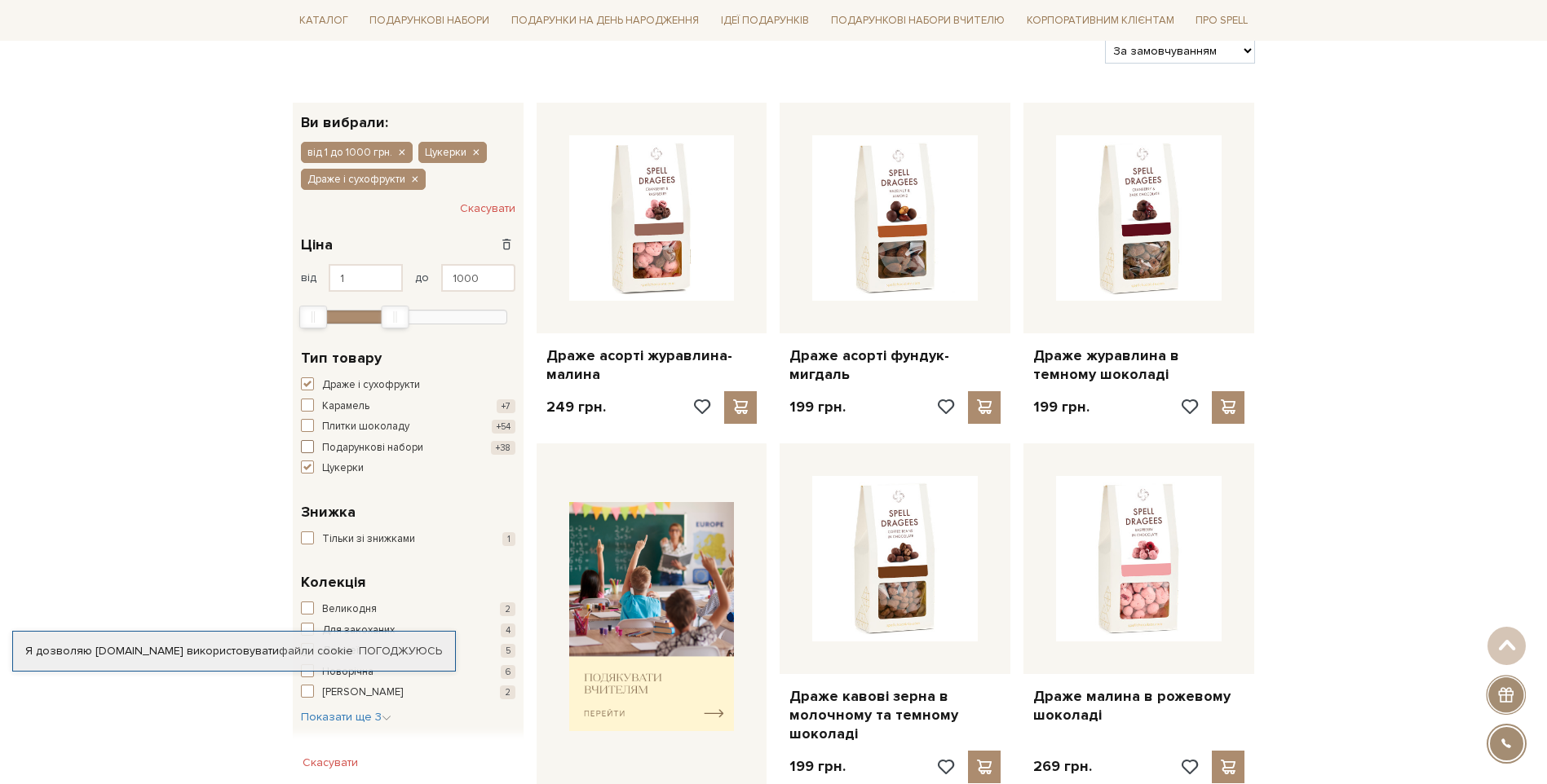
click at [305, 441] on span "button" at bounding box center [307, 447] width 13 height 13
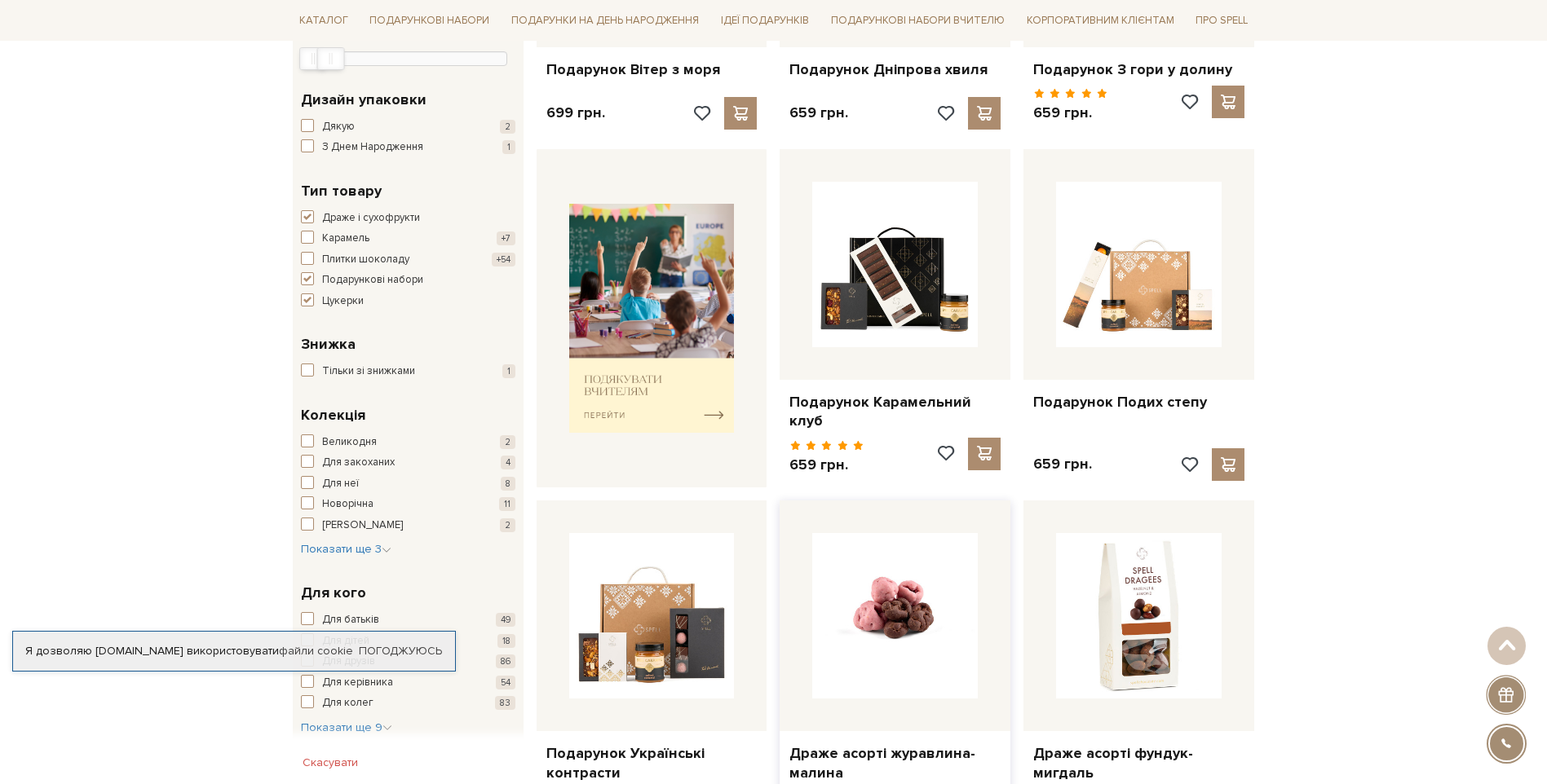
scroll to position [734, 0]
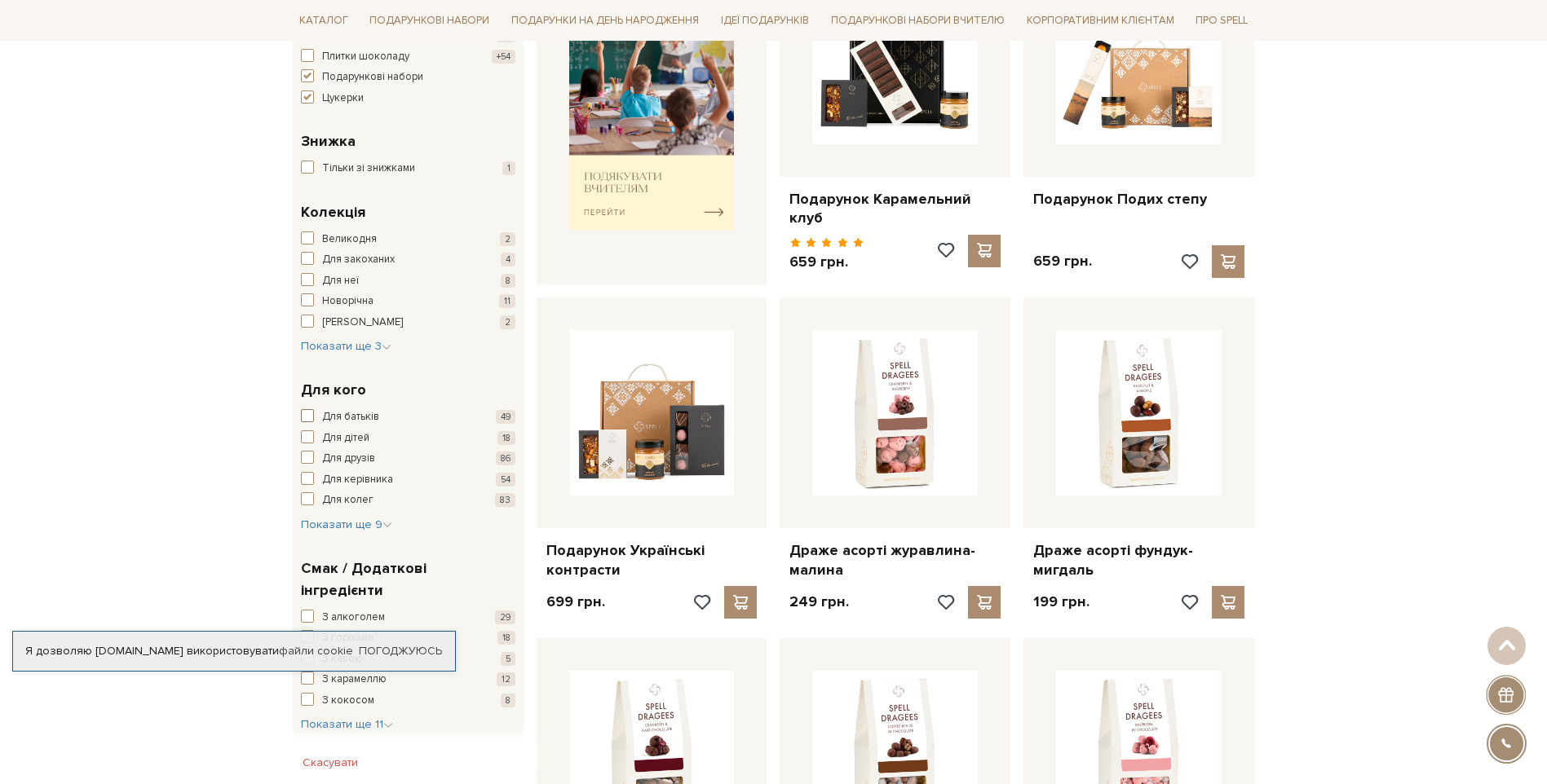
click at [305, 409] on span "button" at bounding box center [307, 415] width 13 height 13
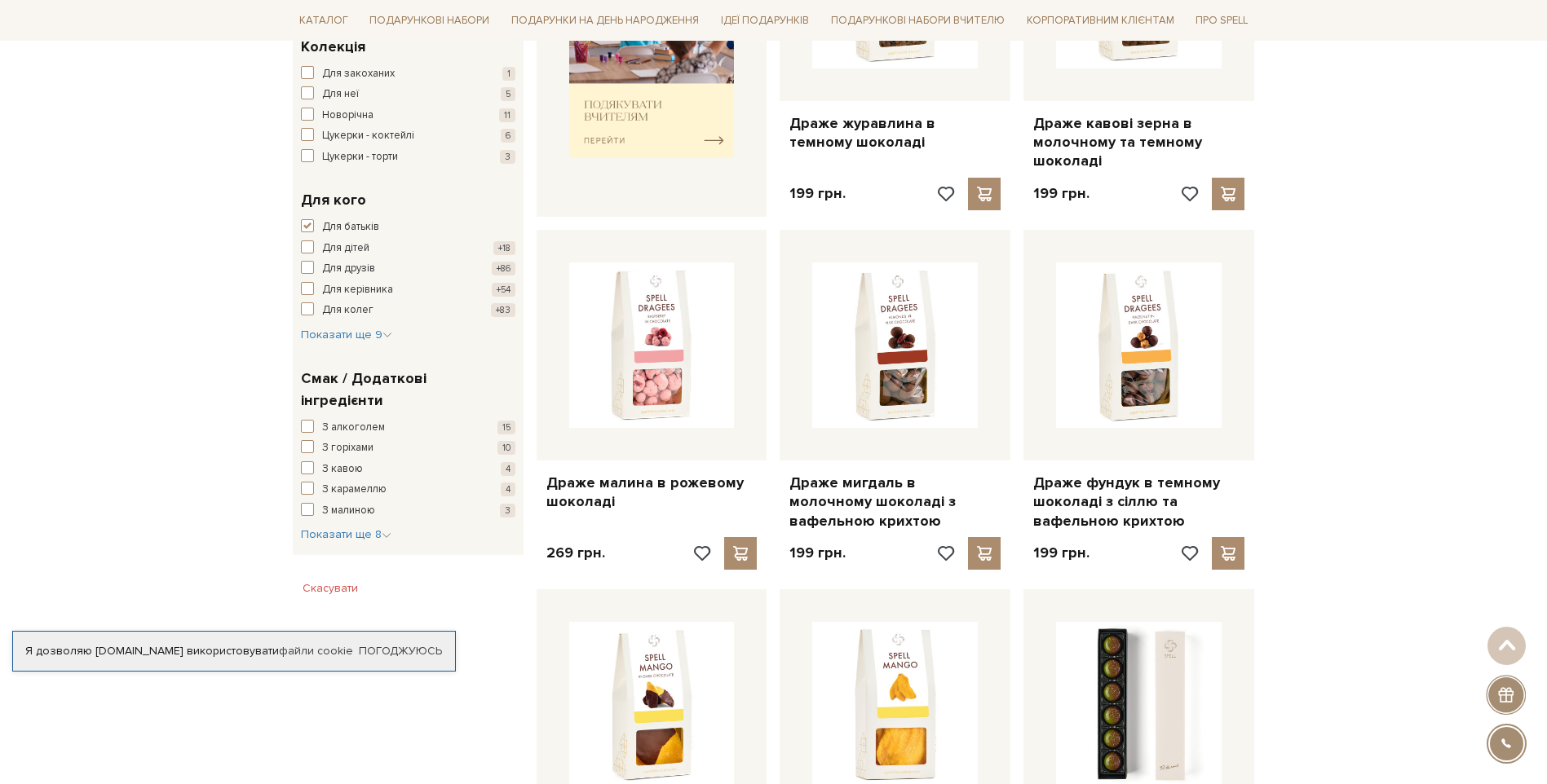
scroll to position [816, 0]
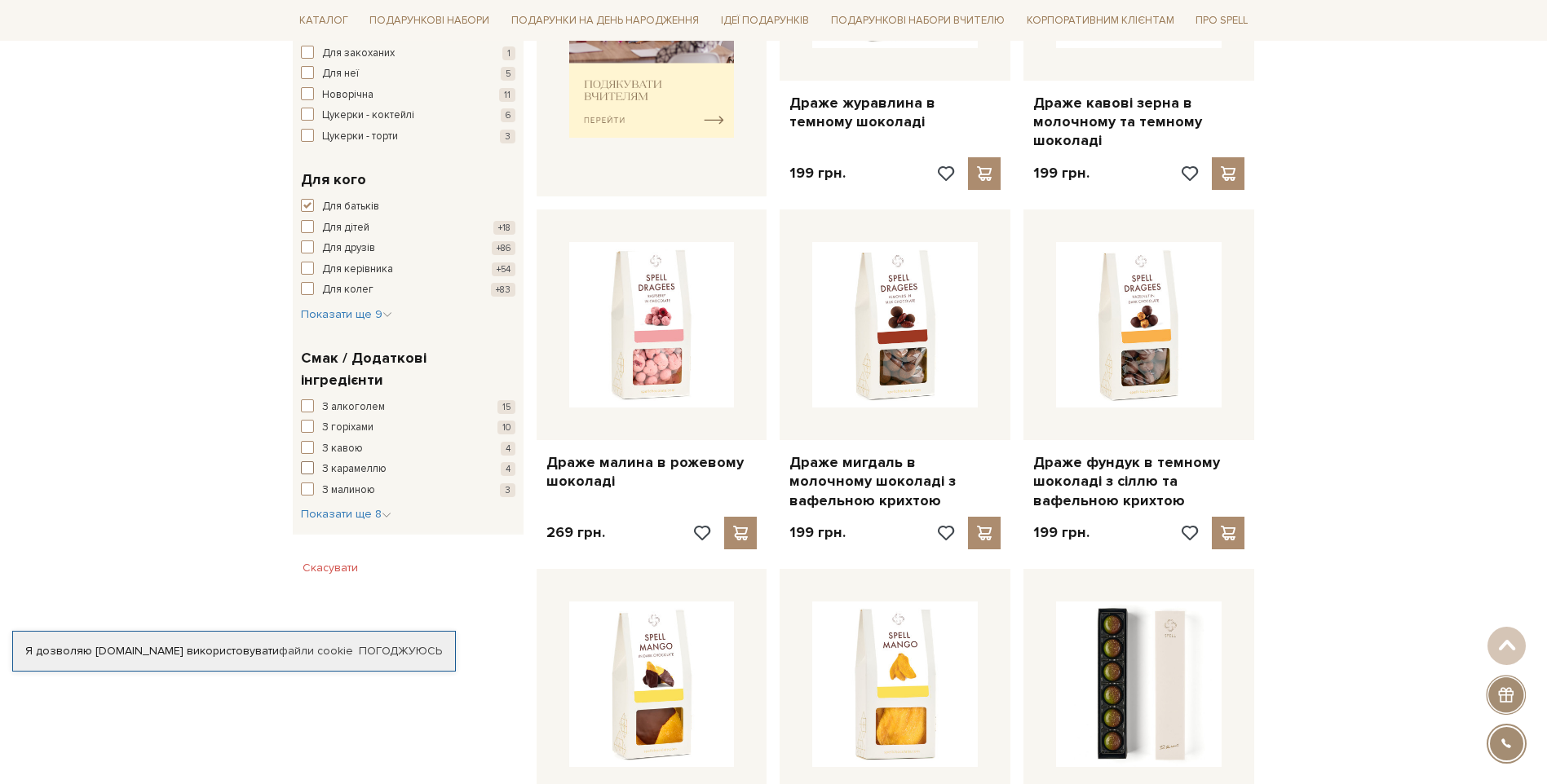
click at [306, 462] on span "button" at bounding box center [307, 468] width 13 height 13
